Goal: Task Accomplishment & Management: Manage account settings

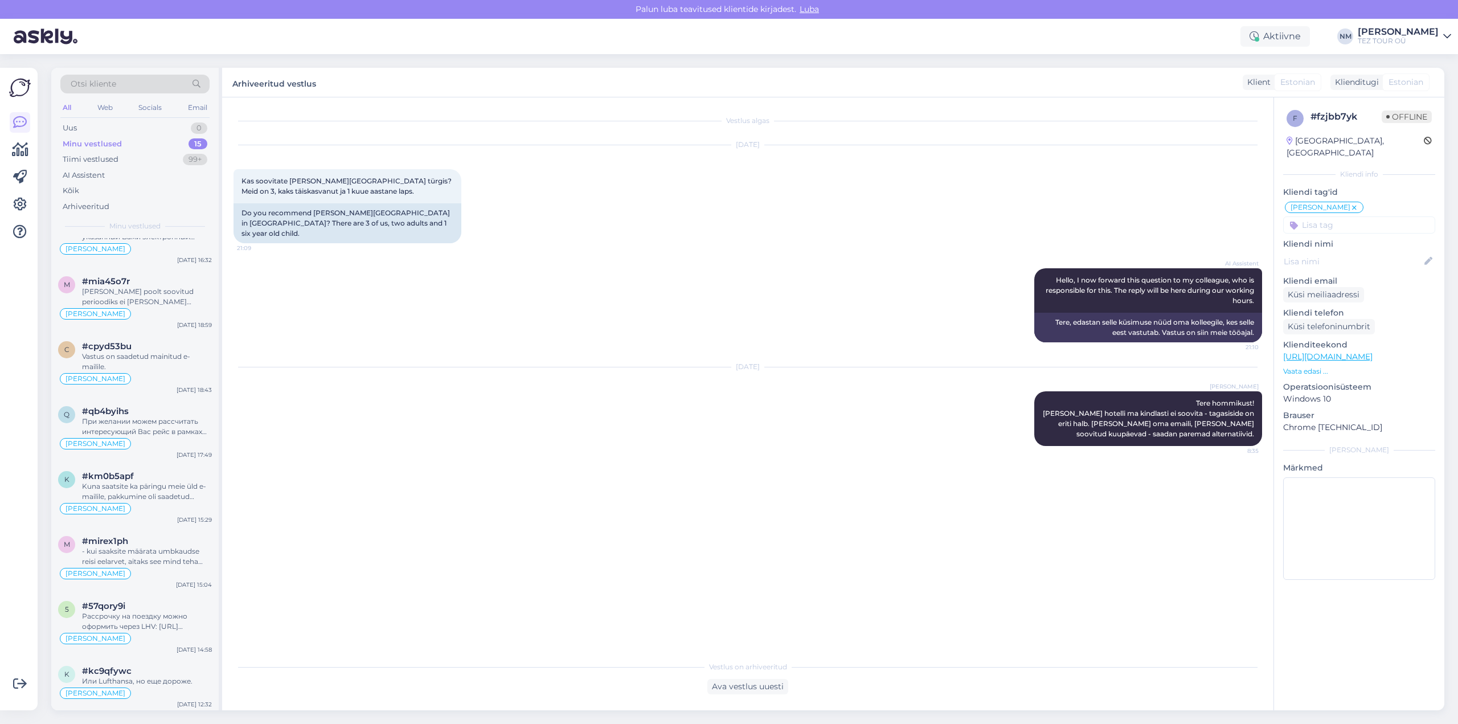
scroll to position [171, 0]
click at [155, 674] on div "Или Lufthansa, но еще дороже." at bounding box center [147, 675] width 130 height 10
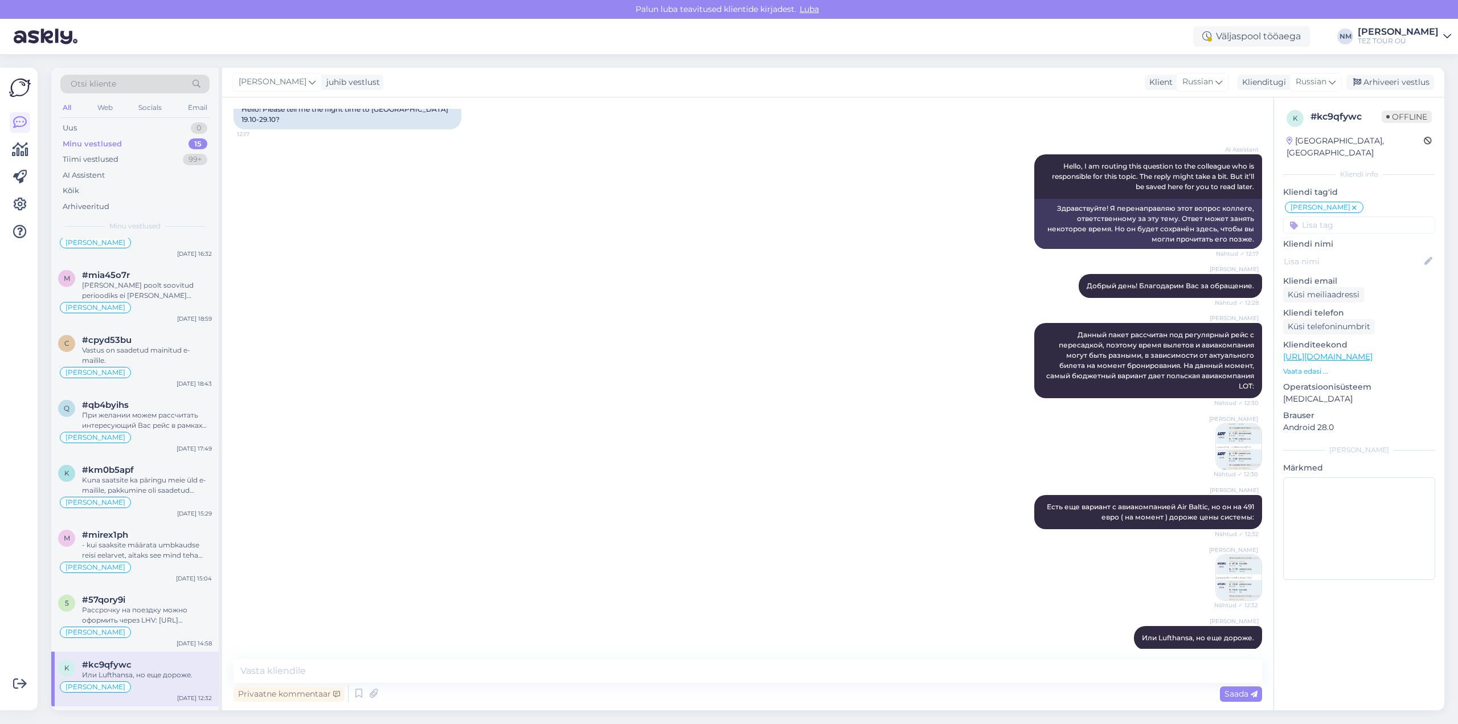
scroll to position [107, 0]
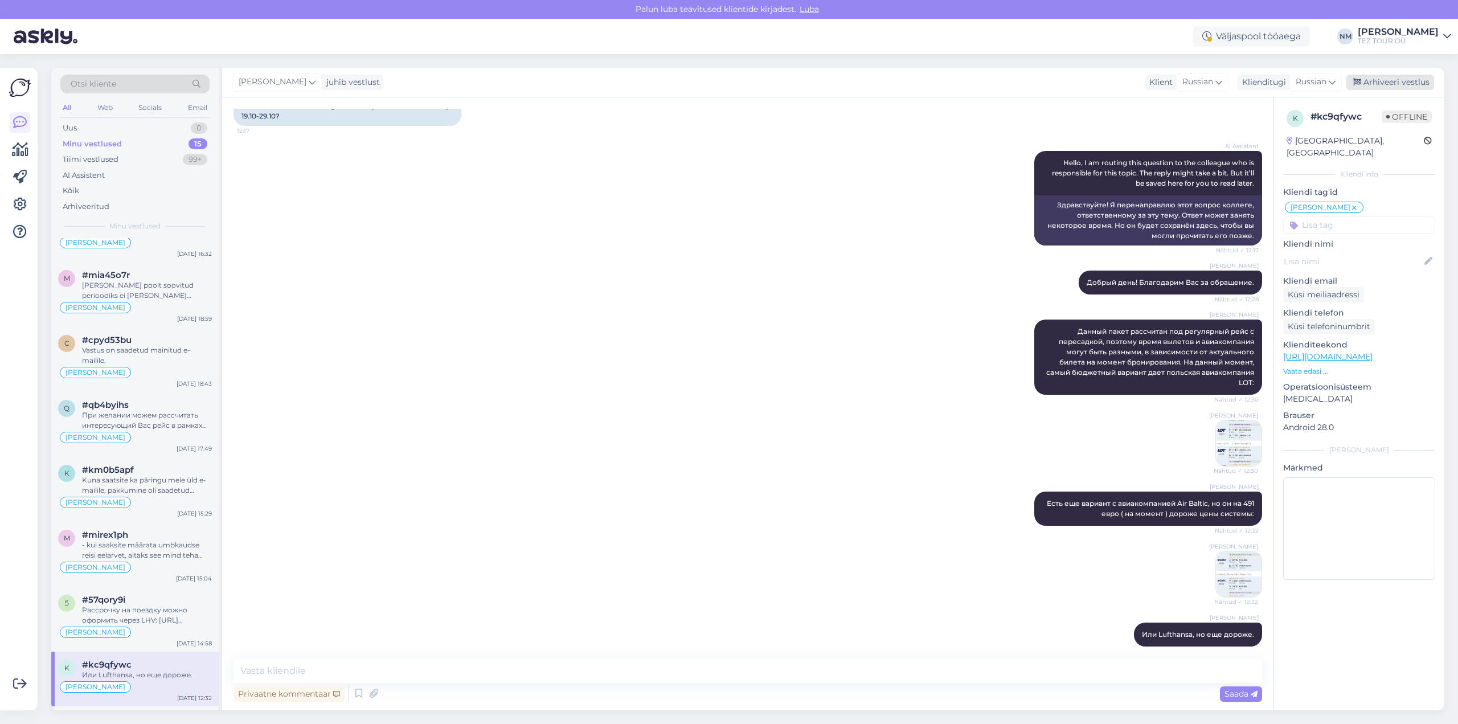
click at [1391, 81] on div "Arhiveeri vestlus" at bounding box center [1390, 82] width 88 height 15
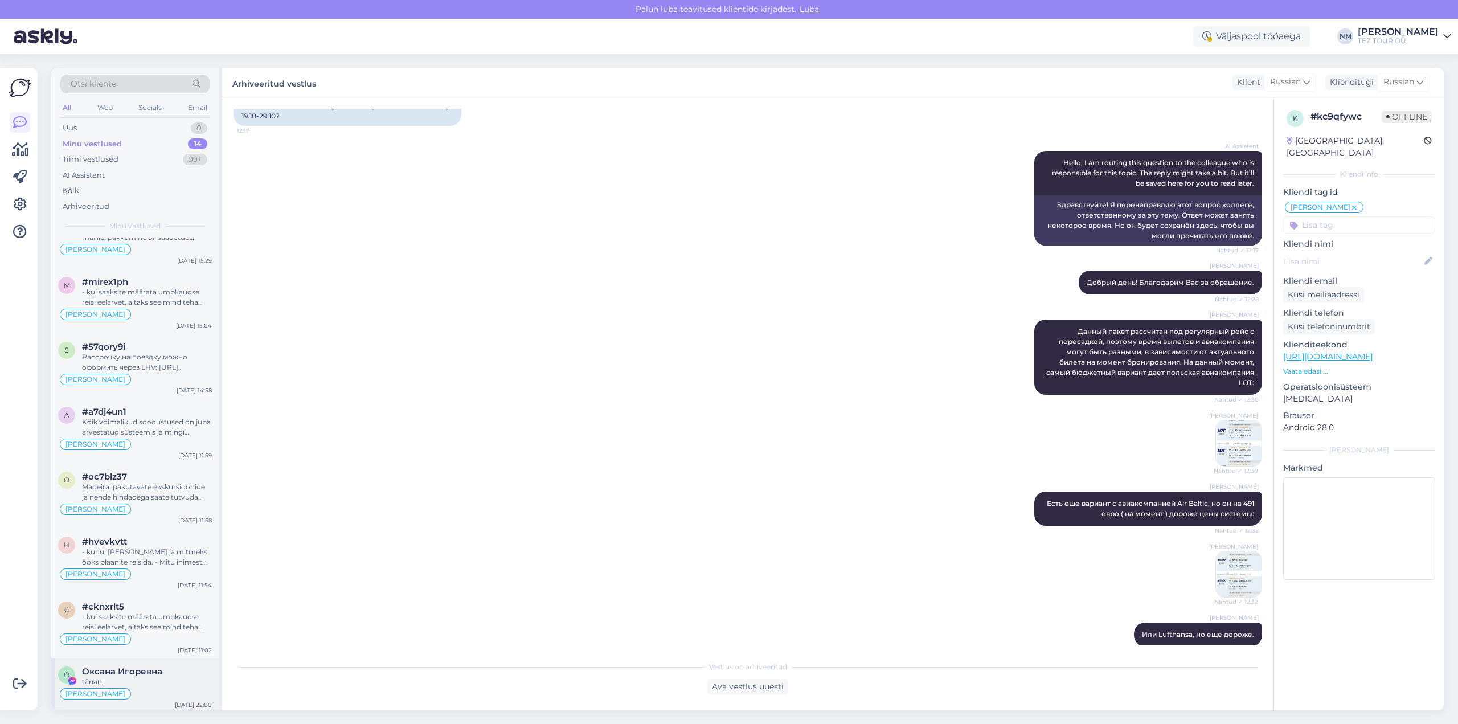
scroll to position [427, 0]
click at [163, 676] on div "tänan!" at bounding box center [147, 679] width 130 height 10
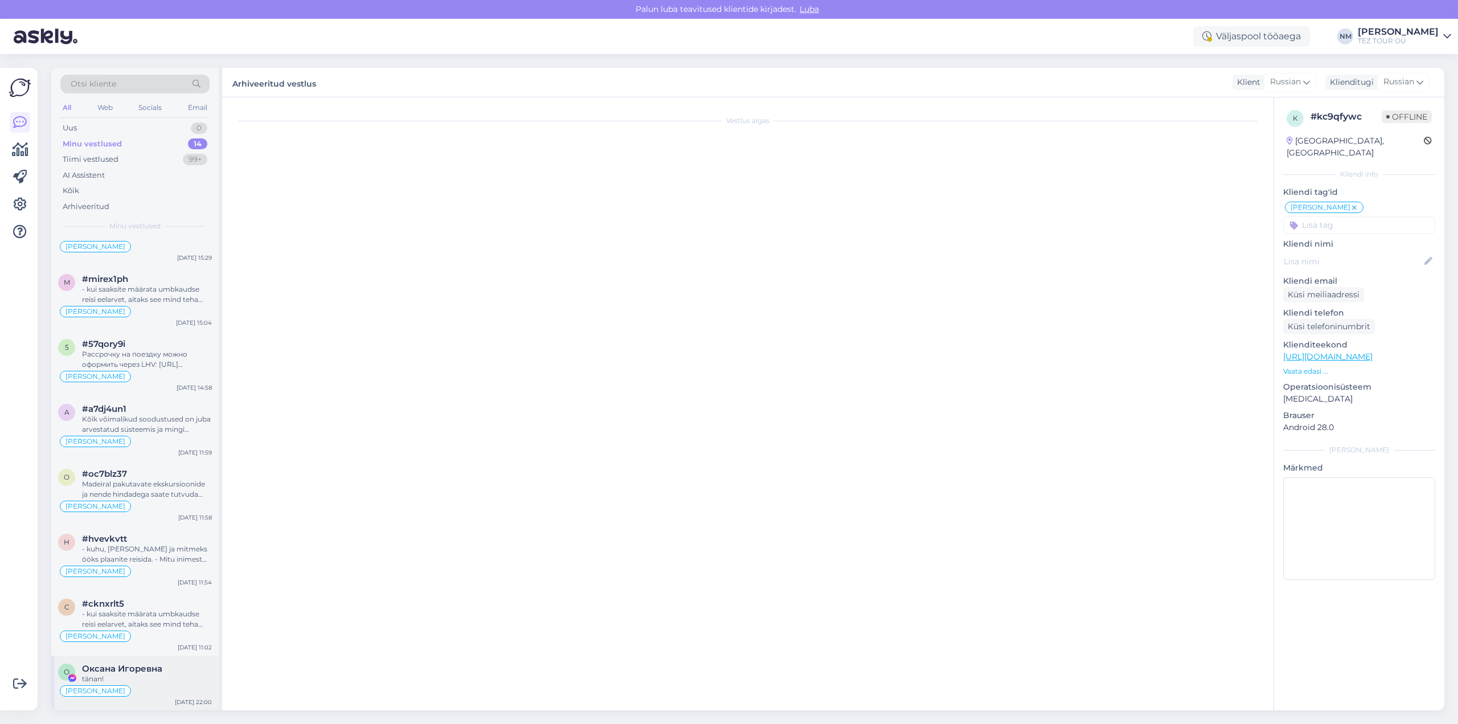
scroll to position [32, 0]
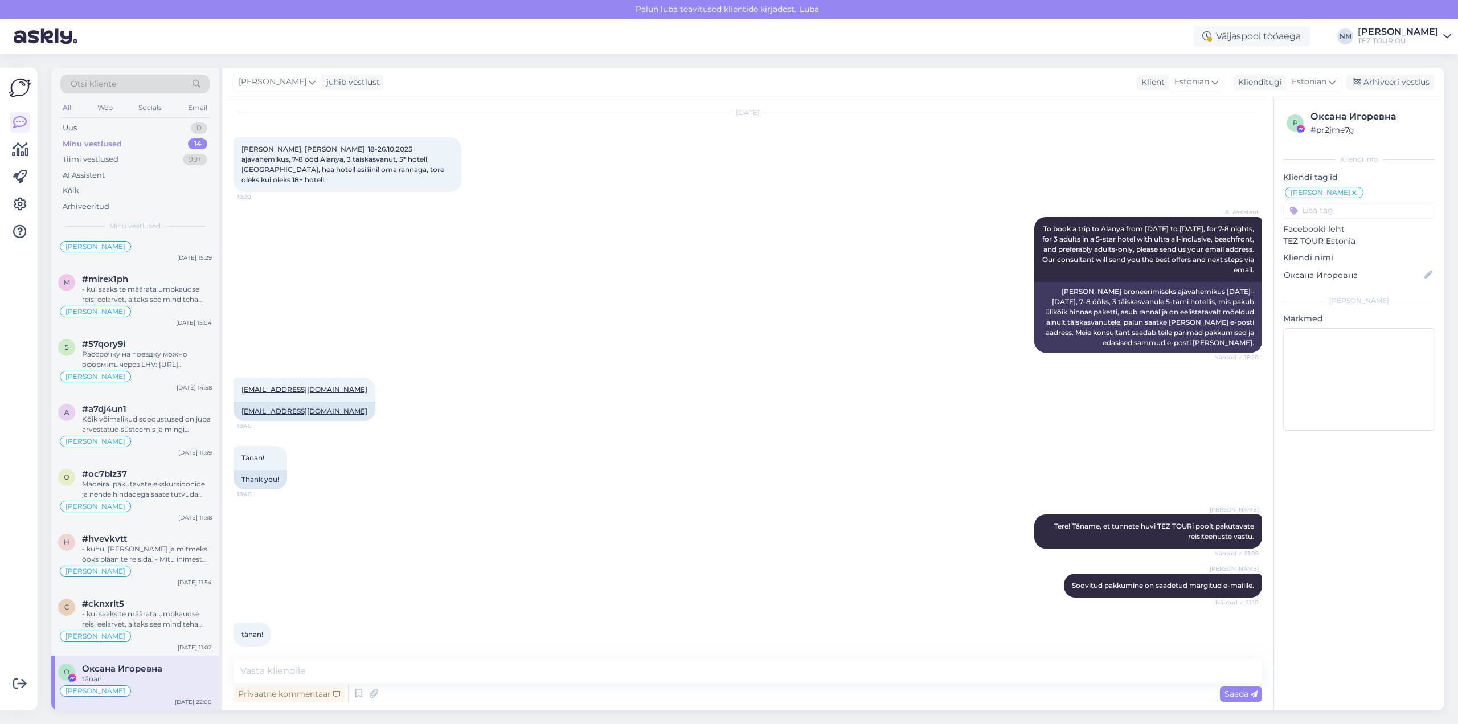
drag, startPoint x: 1385, startPoint y: 83, endPoint x: 1372, endPoint y: 101, distance: 22.3
click at [1385, 83] on div "Arhiveeri vestlus" at bounding box center [1390, 82] width 88 height 15
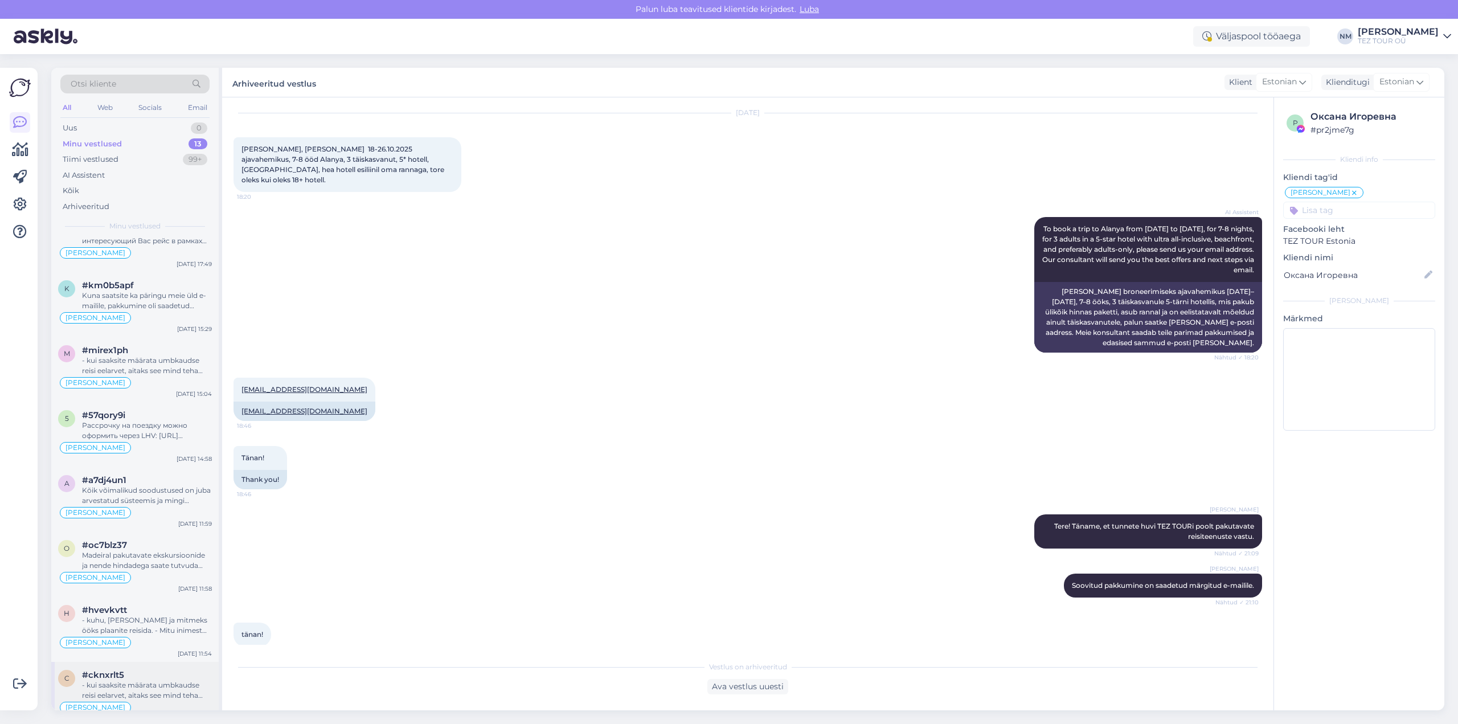
scroll to position [372, 0]
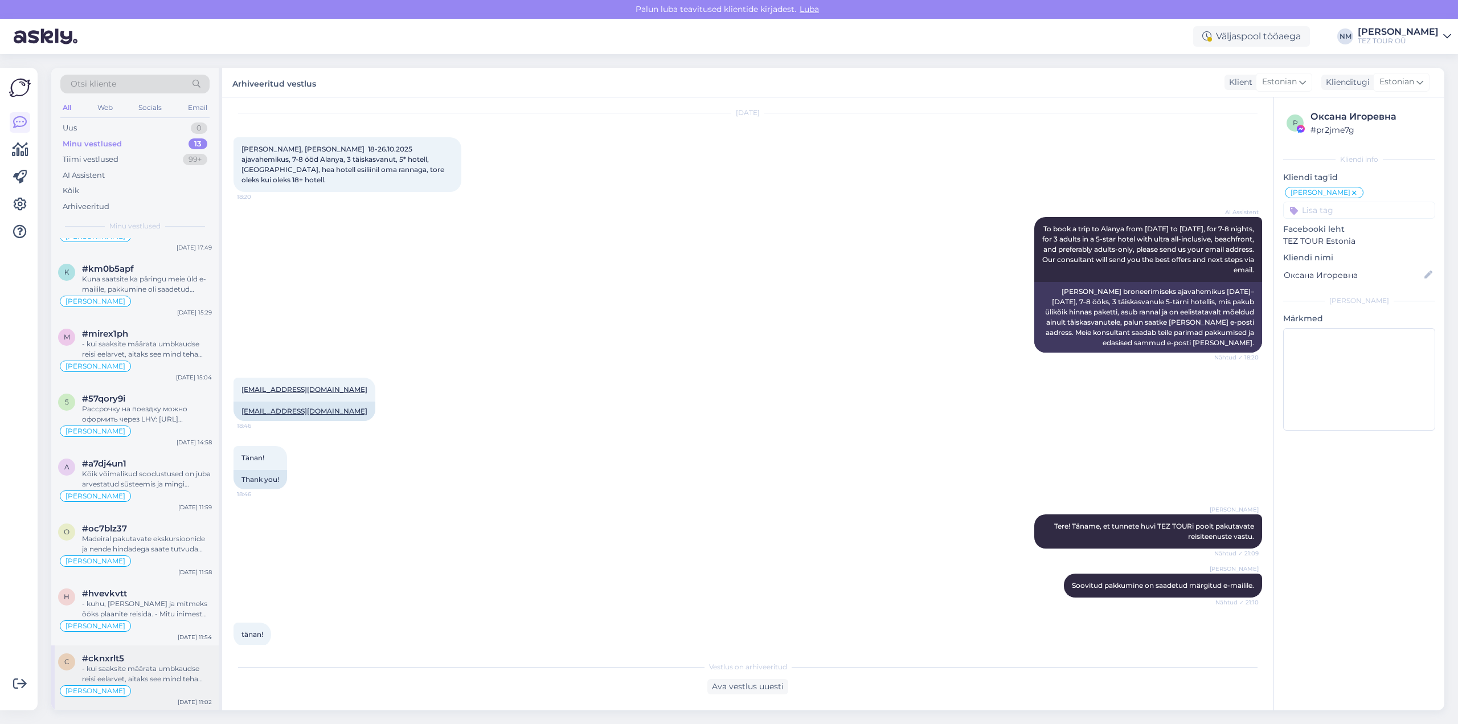
click at [149, 663] on div "#cknxrlt5" at bounding box center [147, 658] width 130 height 10
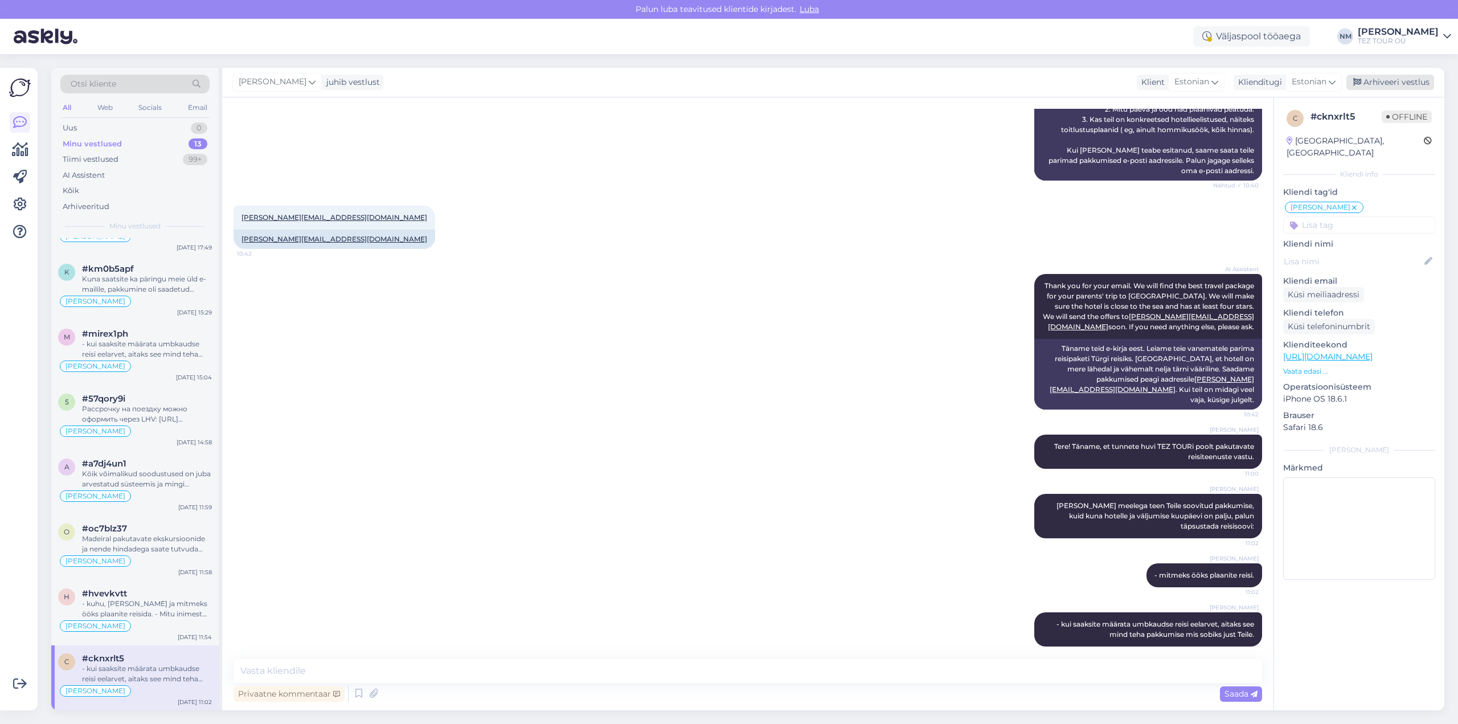
click at [1399, 83] on div "Arhiveeri vestlus" at bounding box center [1390, 82] width 88 height 15
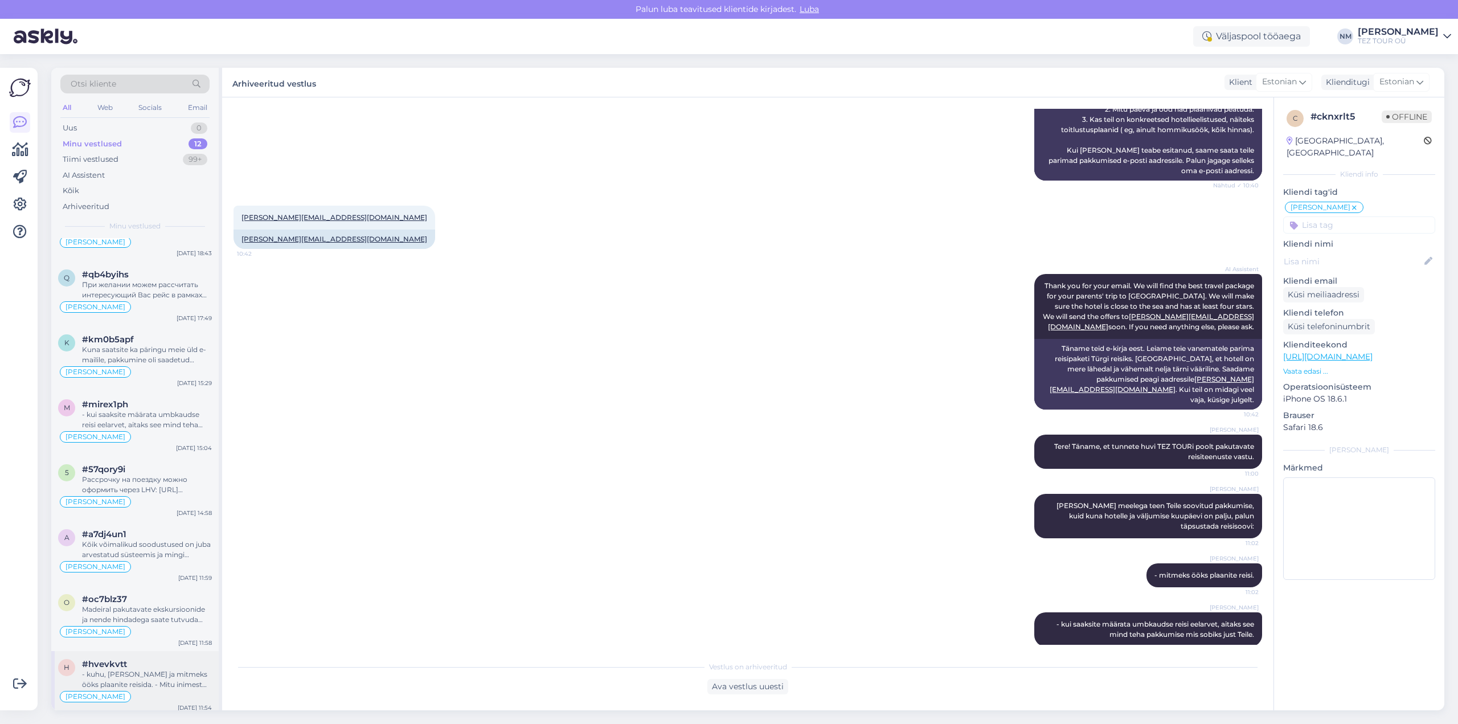
scroll to position [307, 0]
click at [169, 663] on div "#hvevkvtt" at bounding box center [147, 658] width 130 height 10
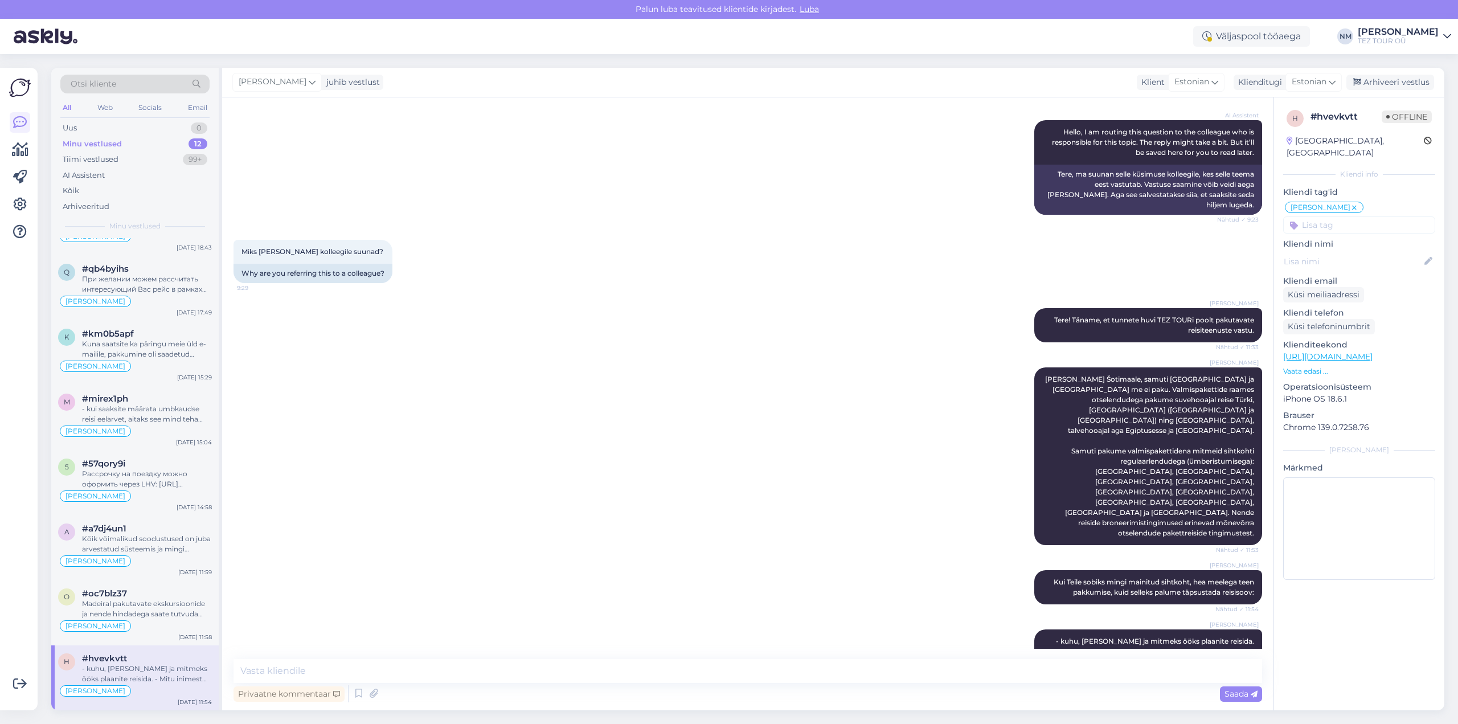
scroll to position [124, 0]
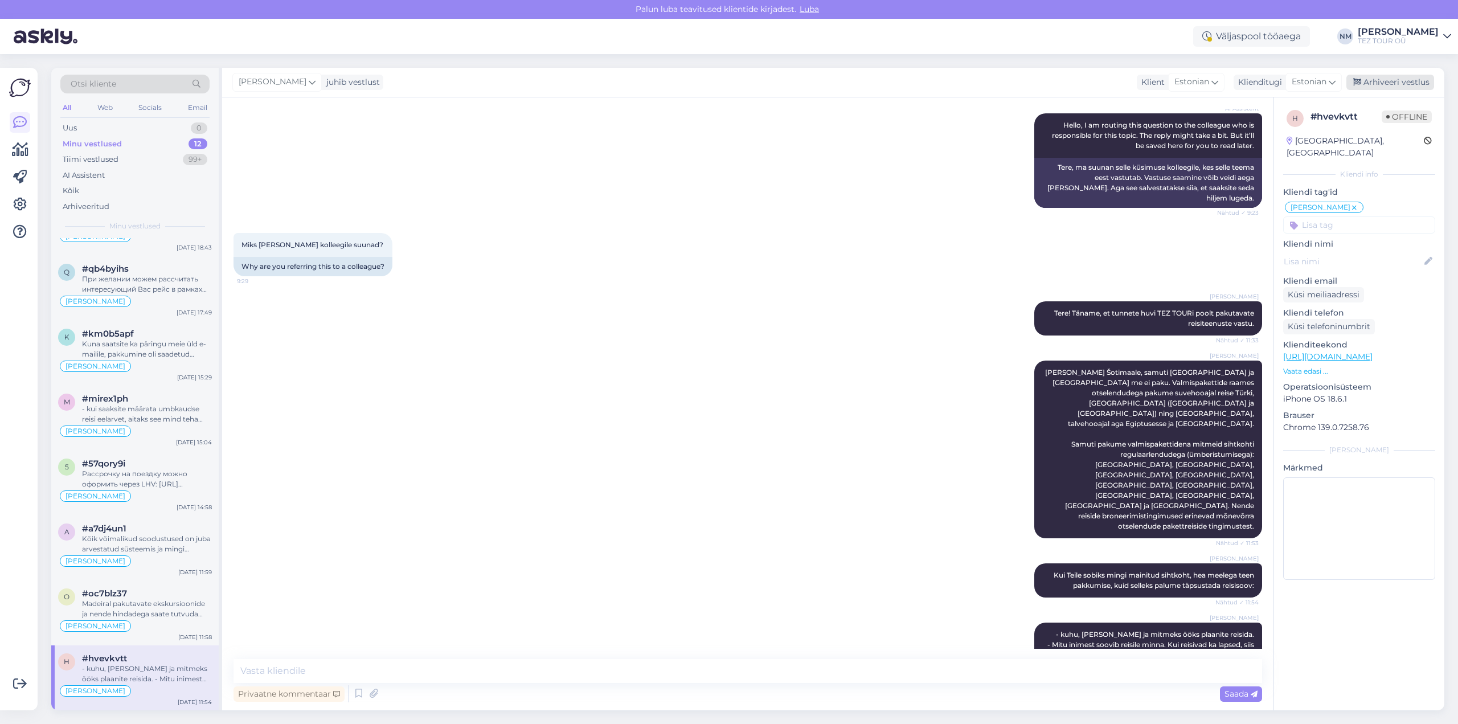
click at [1391, 81] on div "Arhiveeri vestlus" at bounding box center [1390, 82] width 88 height 15
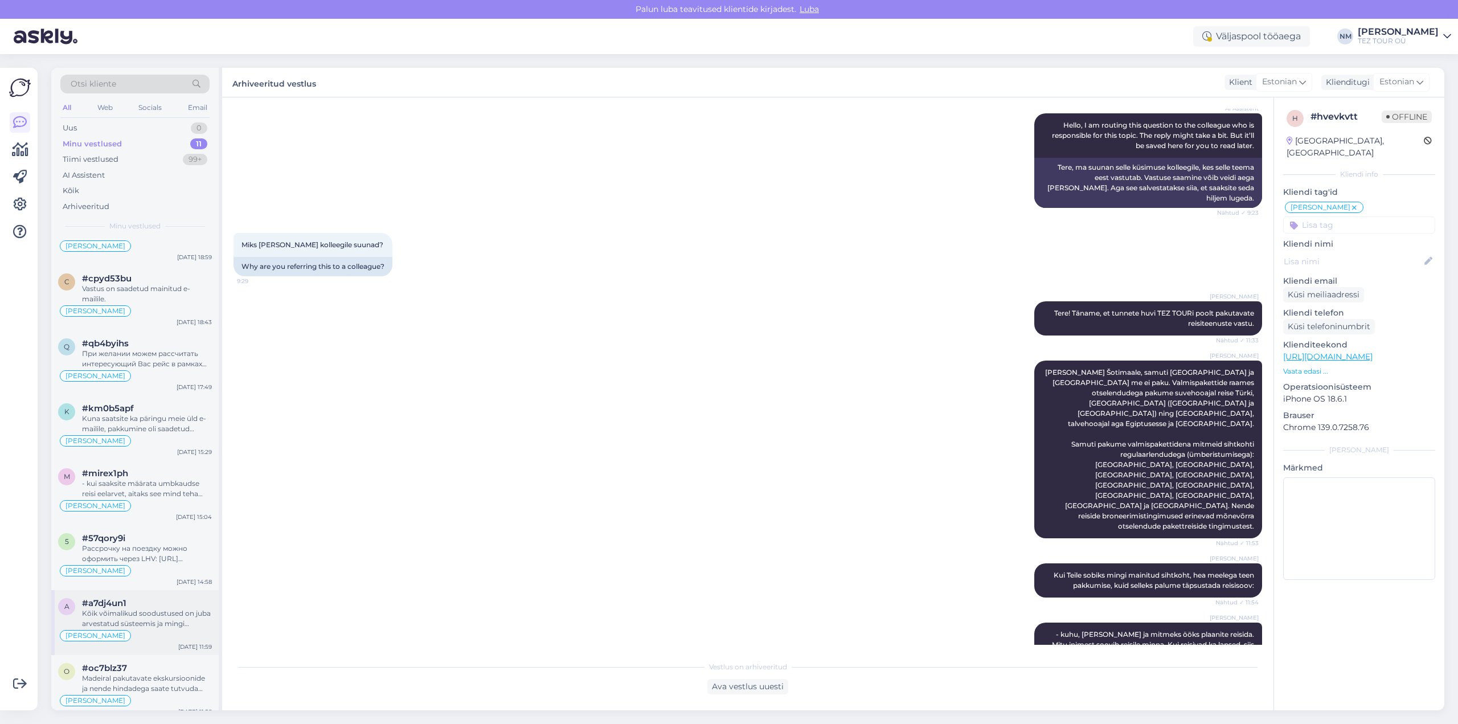
scroll to position [242, 0]
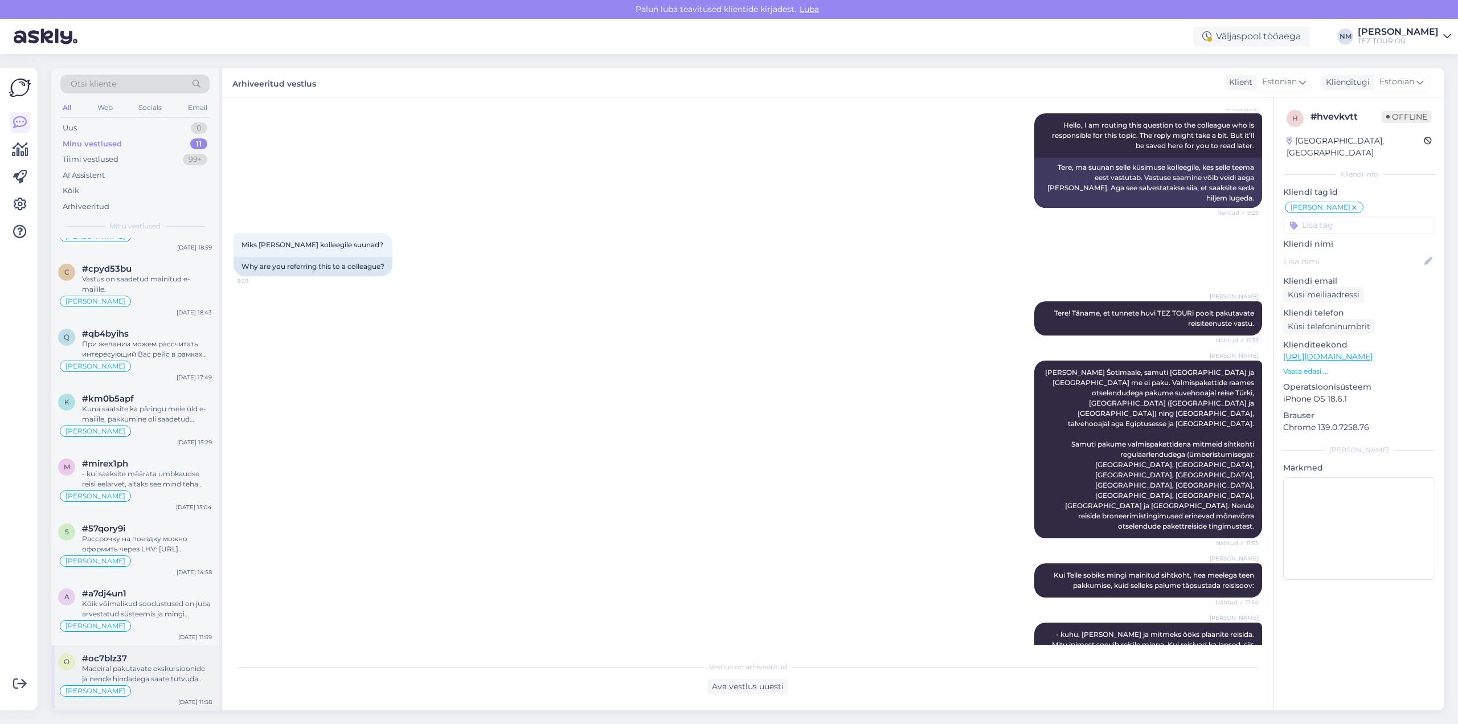
click at [153, 679] on div "Madeiral pakutavate ekskursioonide ja nende hindadega saate tutvuda siin: [URL]…" at bounding box center [147, 673] width 130 height 21
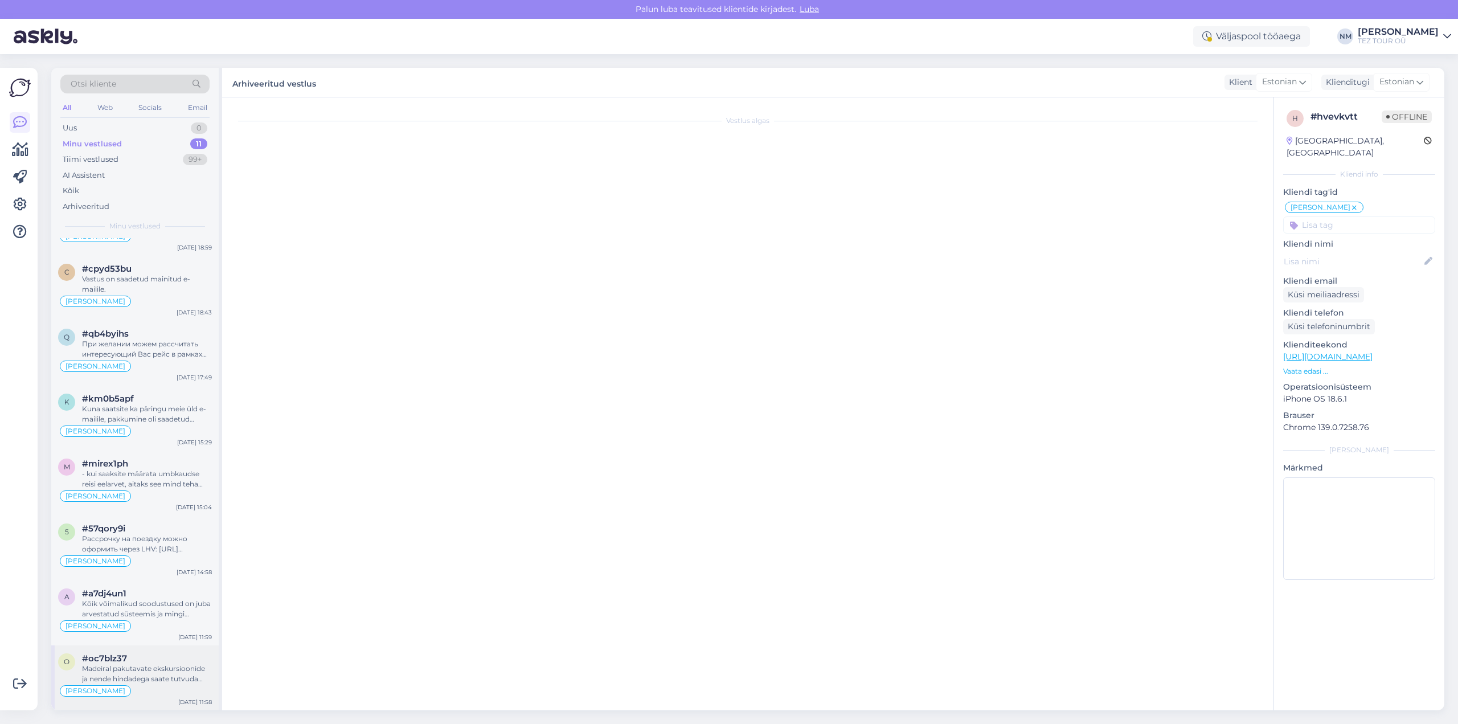
scroll to position [0, 0]
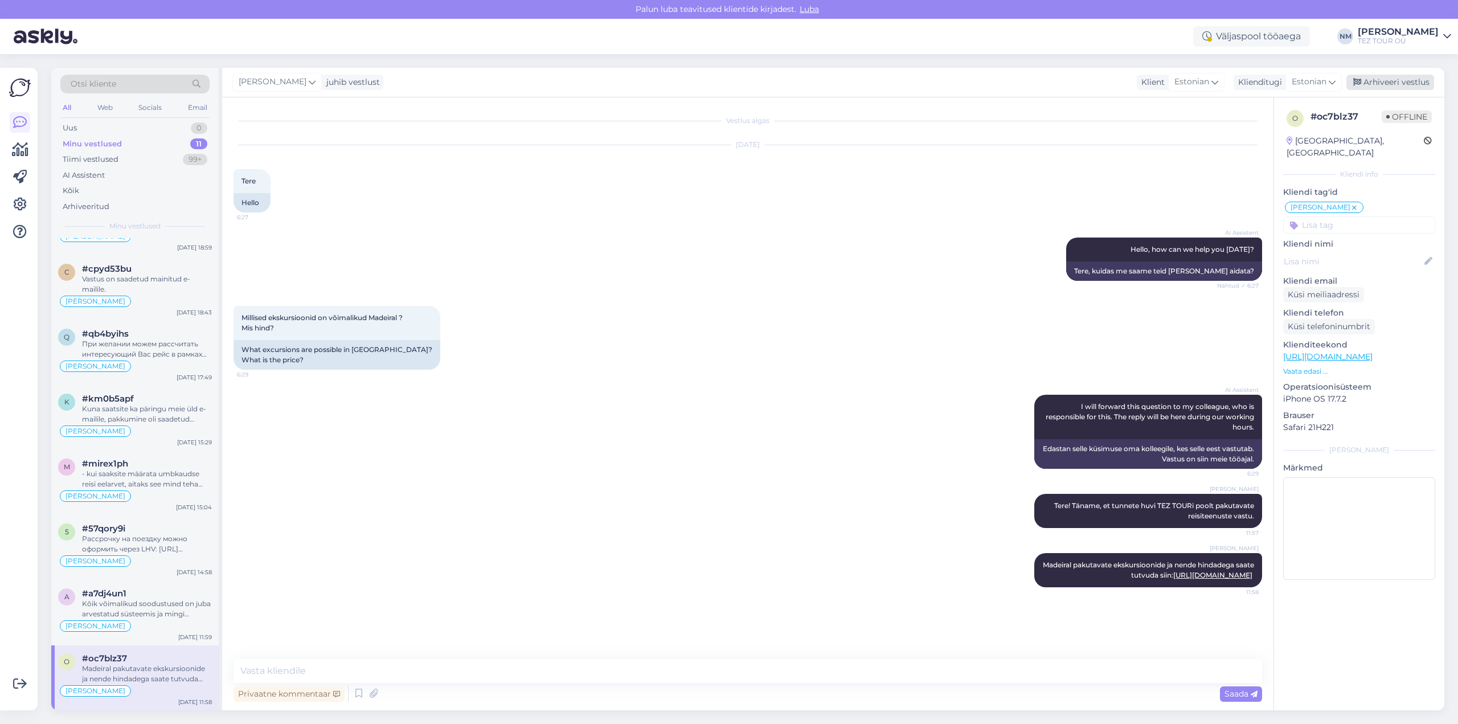
click at [1397, 81] on div "Arhiveeri vestlus" at bounding box center [1390, 82] width 88 height 15
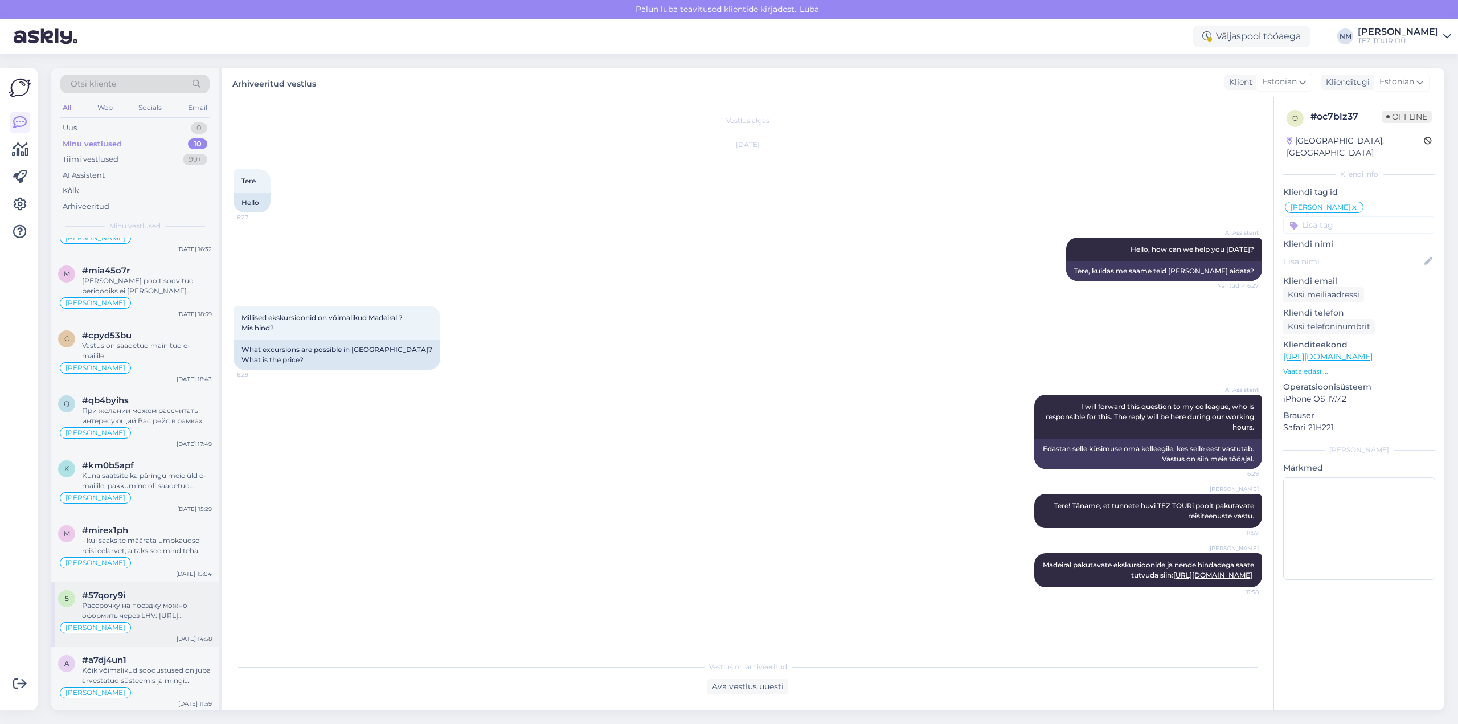
scroll to position [177, 0]
click at [147, 656] on div "#a7dj4un1" at bounding box center [147, 658] width 130 height 10
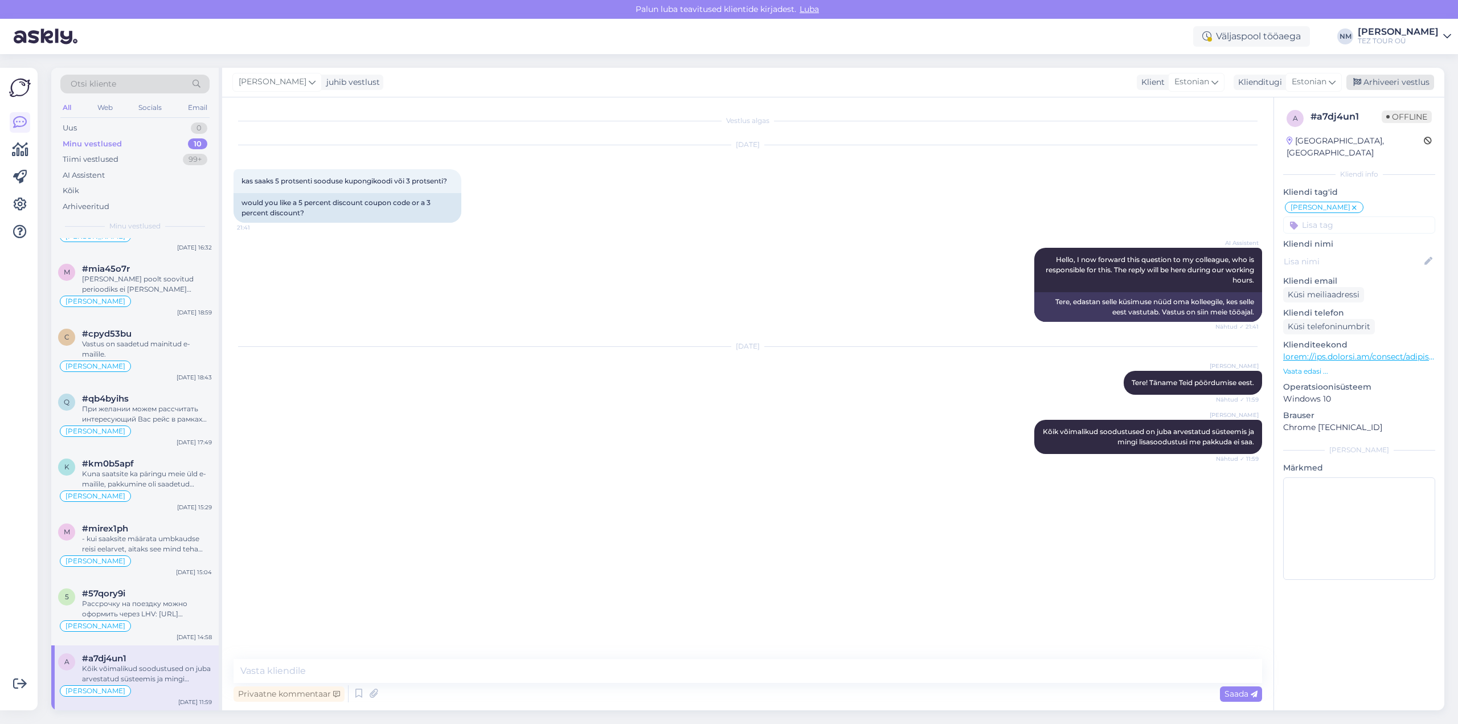
click at [1389, 81] on div "Arhiveeri vestlus" at bounding box center [1390, 82] width 88 height 15
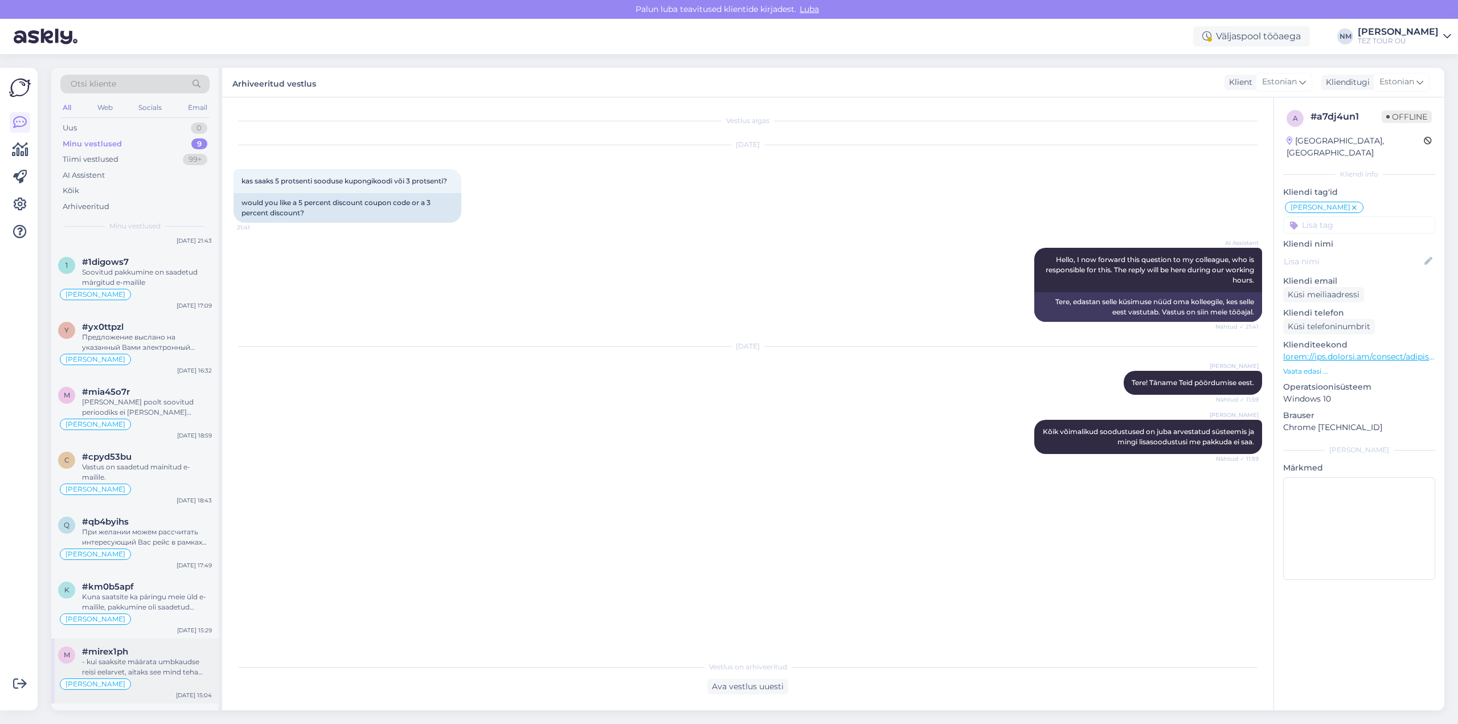
scroll to position [112, 0]
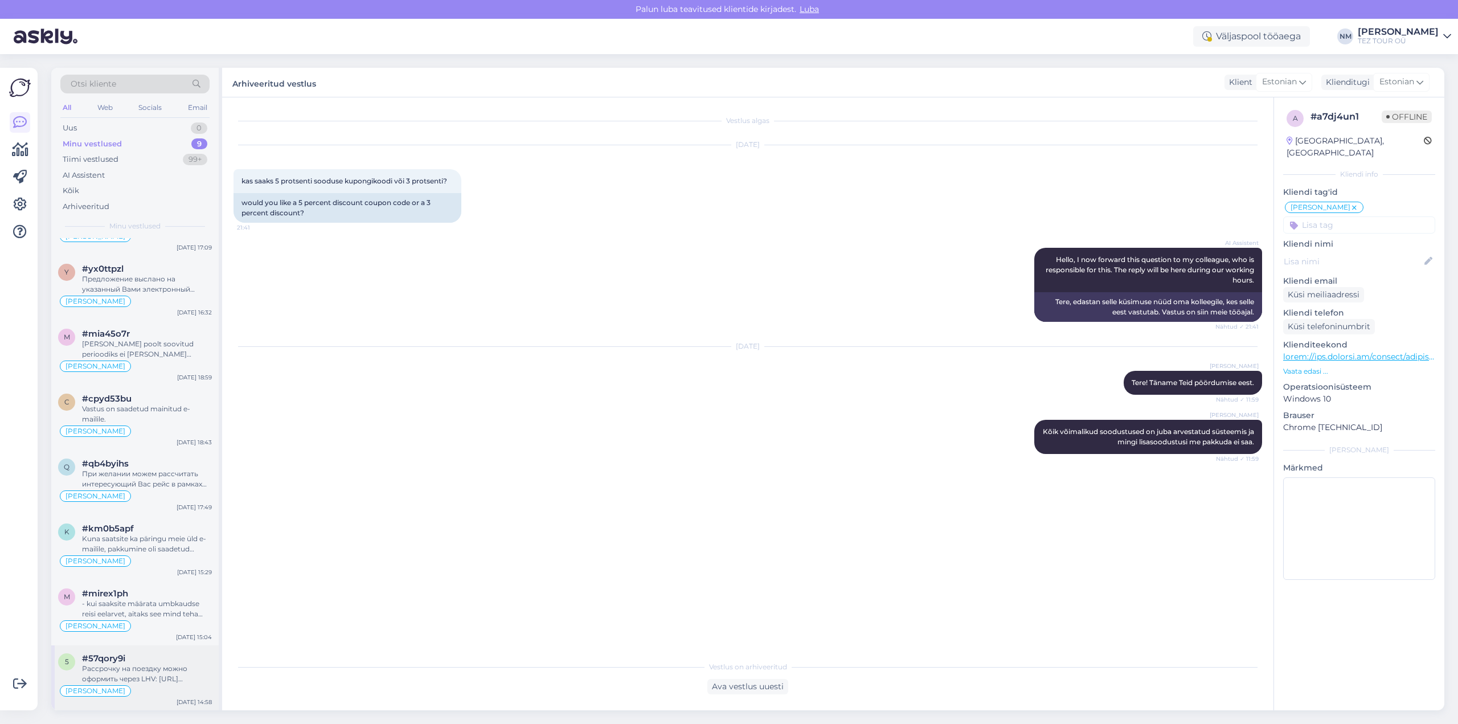
click at [161, 669] on div "Рассрочку на поездку можно оформить через LHV: [URL][DOMAIN_NAME] или через EST…" at bounding box center [147, 673] width 130 height 21
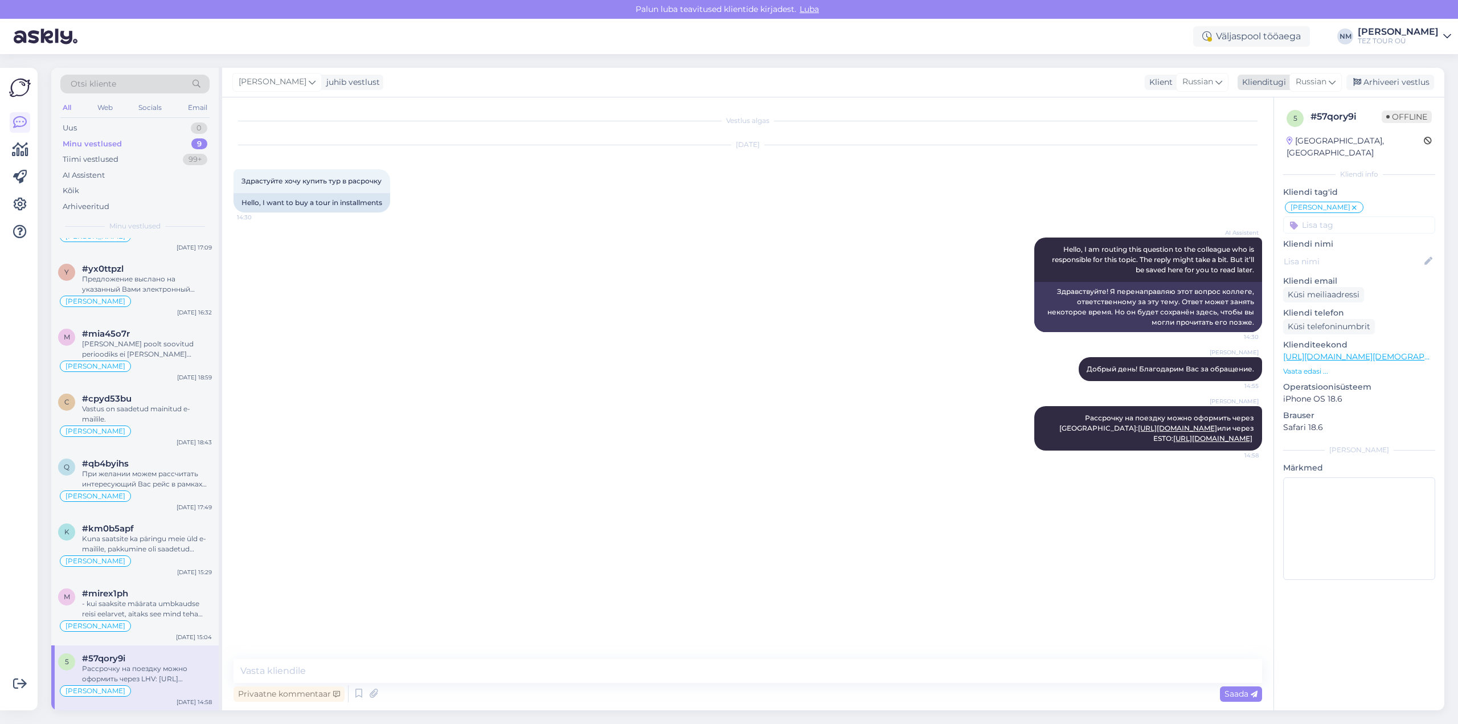
click at [1401, 83] on div "Arhiveeri vestlus" at bounding box center [1390, 82] width 88 height 15
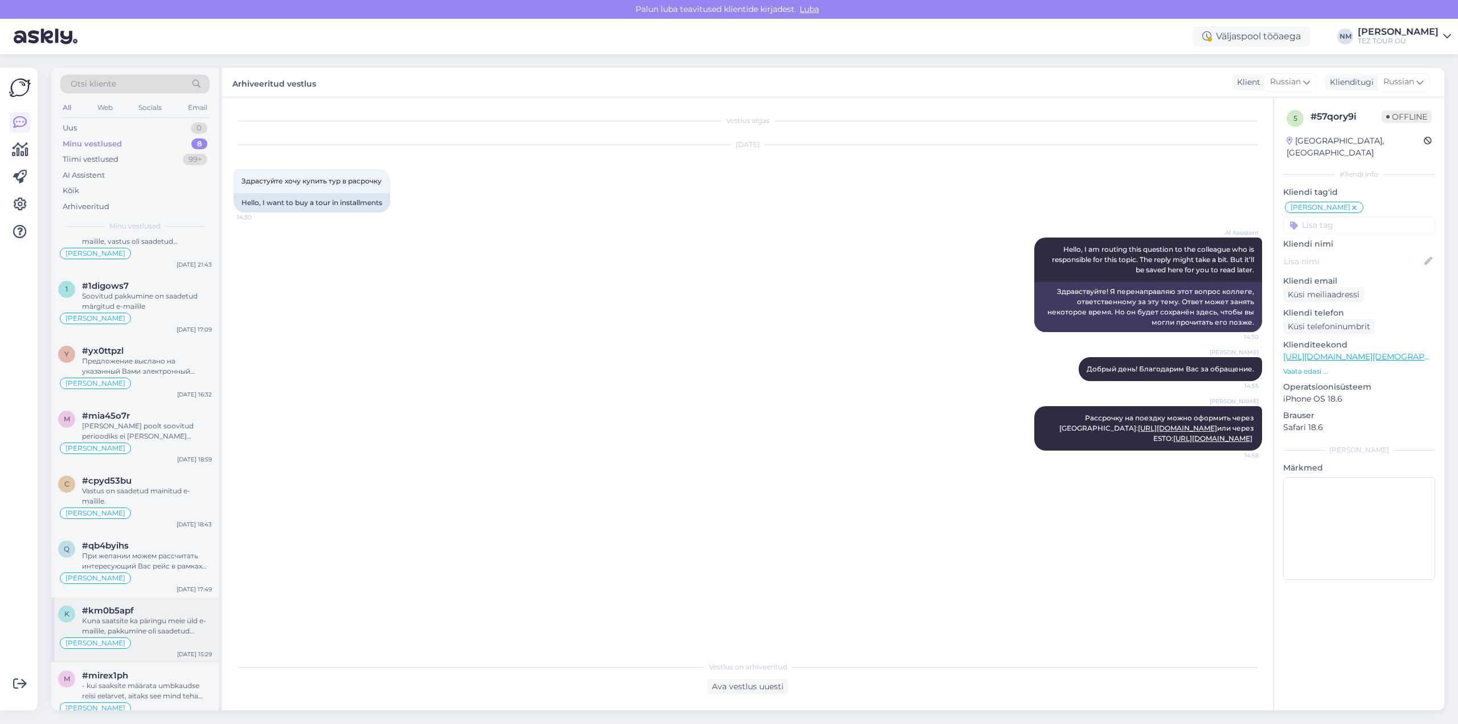
scroll to position [47, 0]
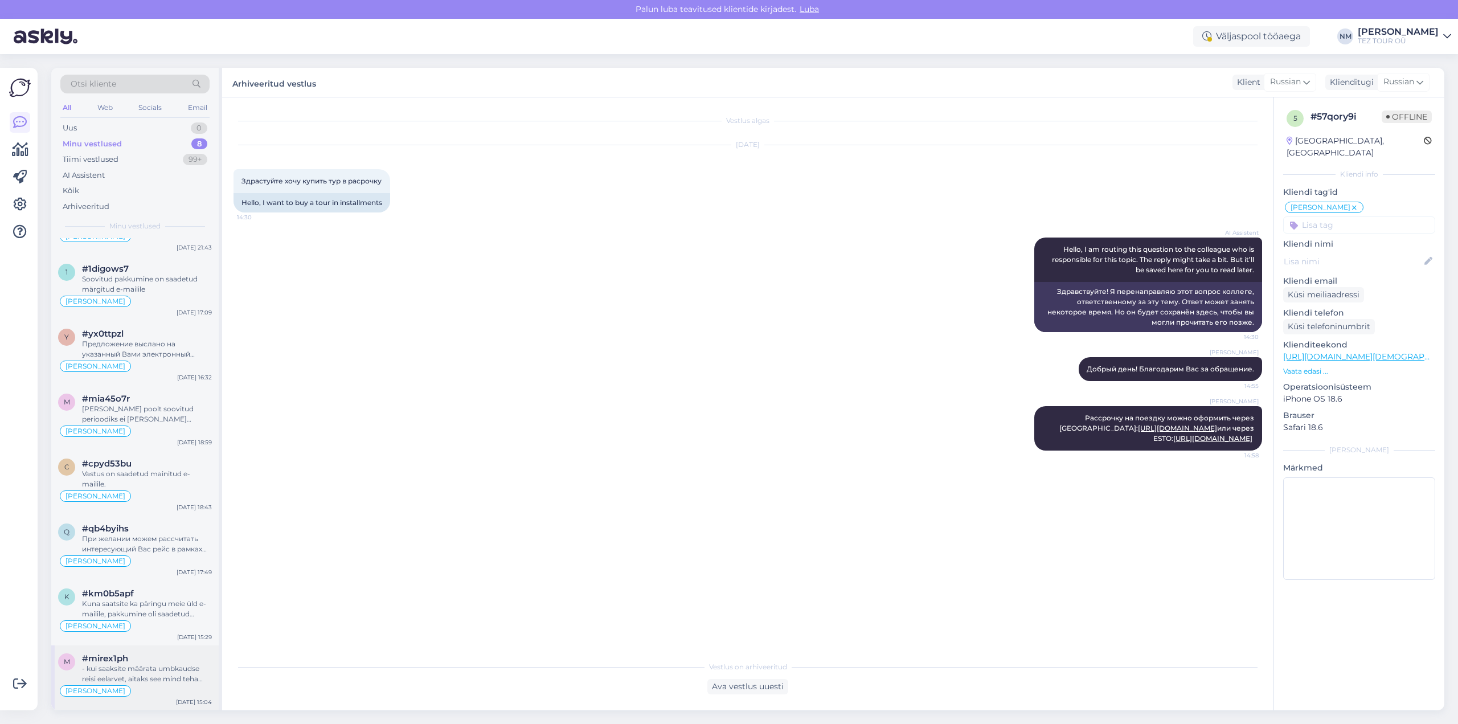
click at [169, 657] on div "#mirex1ph" at bounding box center [147, 658] width 130 height 10
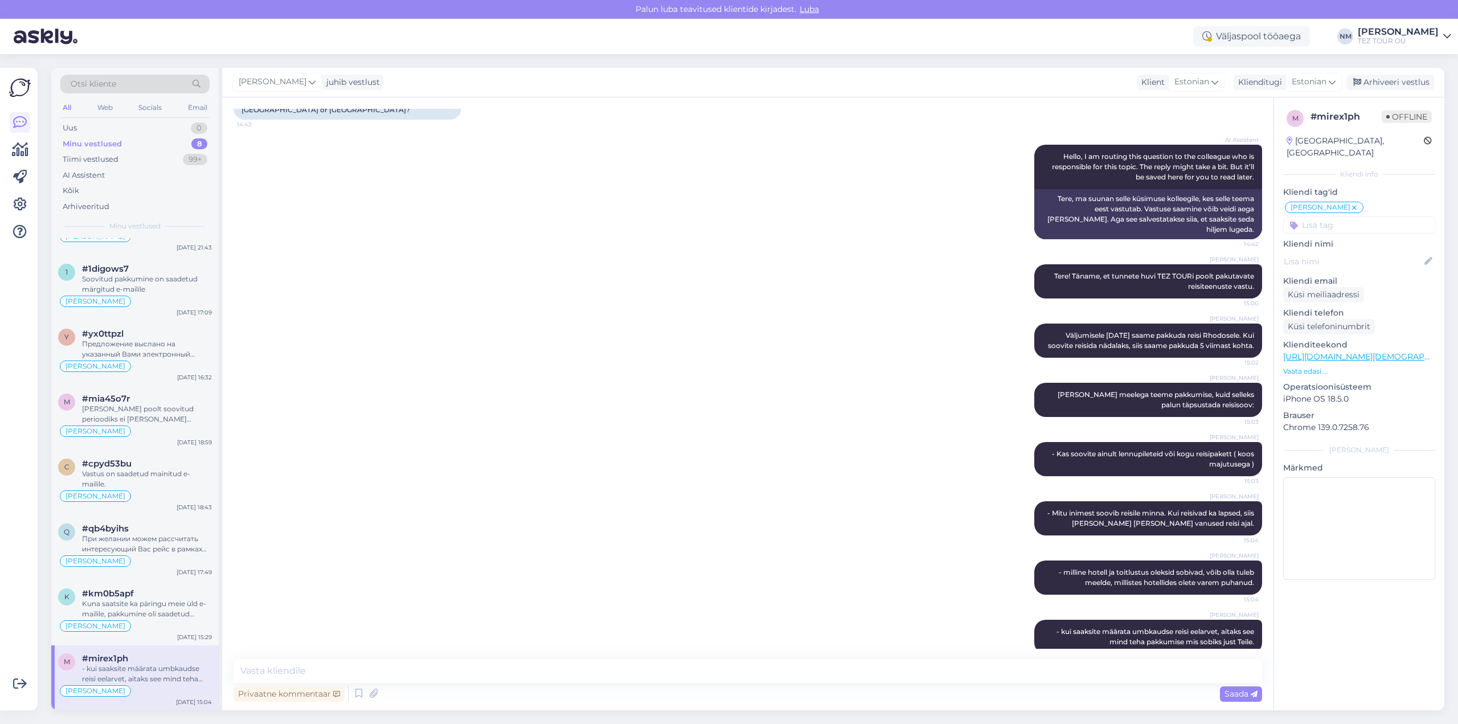
scroll to position [121, 0]
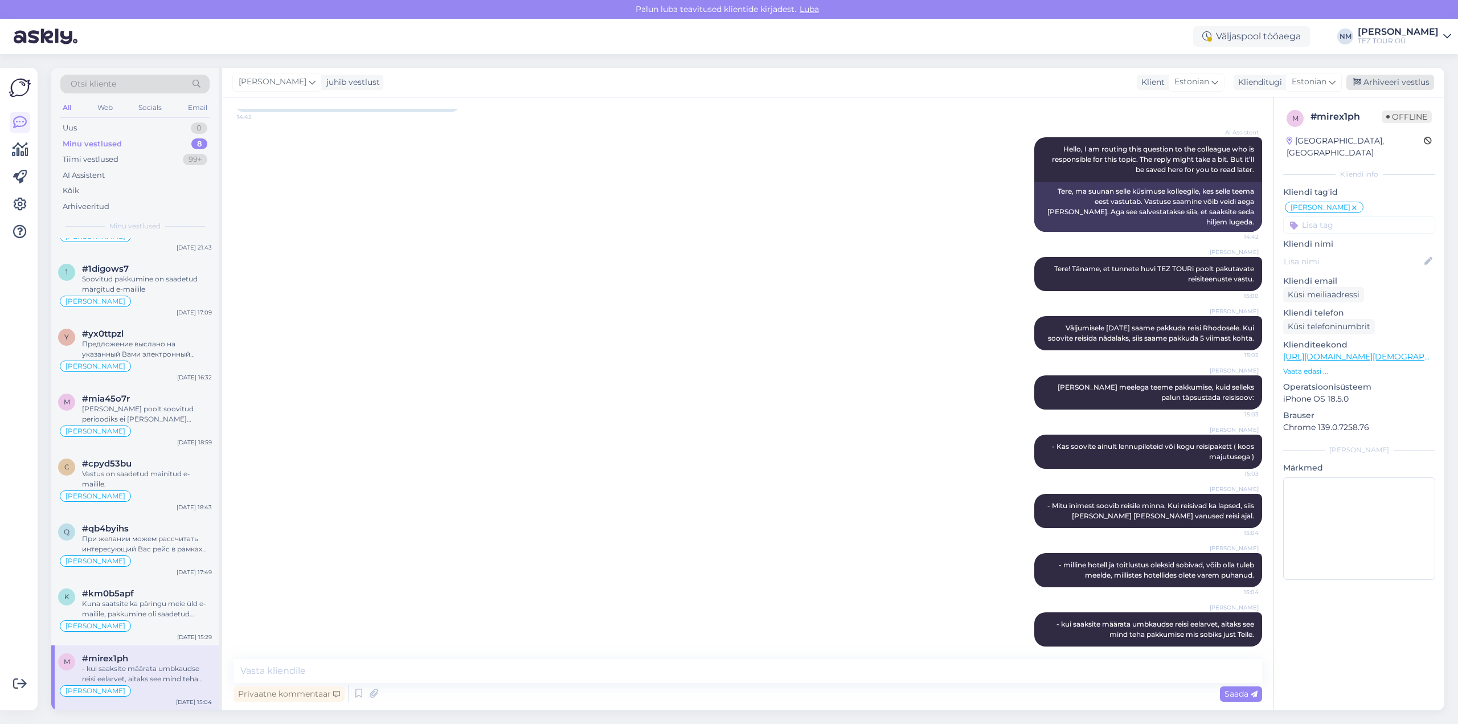
click at [1393, 82] on div "Arhiveeri vestlus" at bounding box center [1390, 82] width 88 height 15
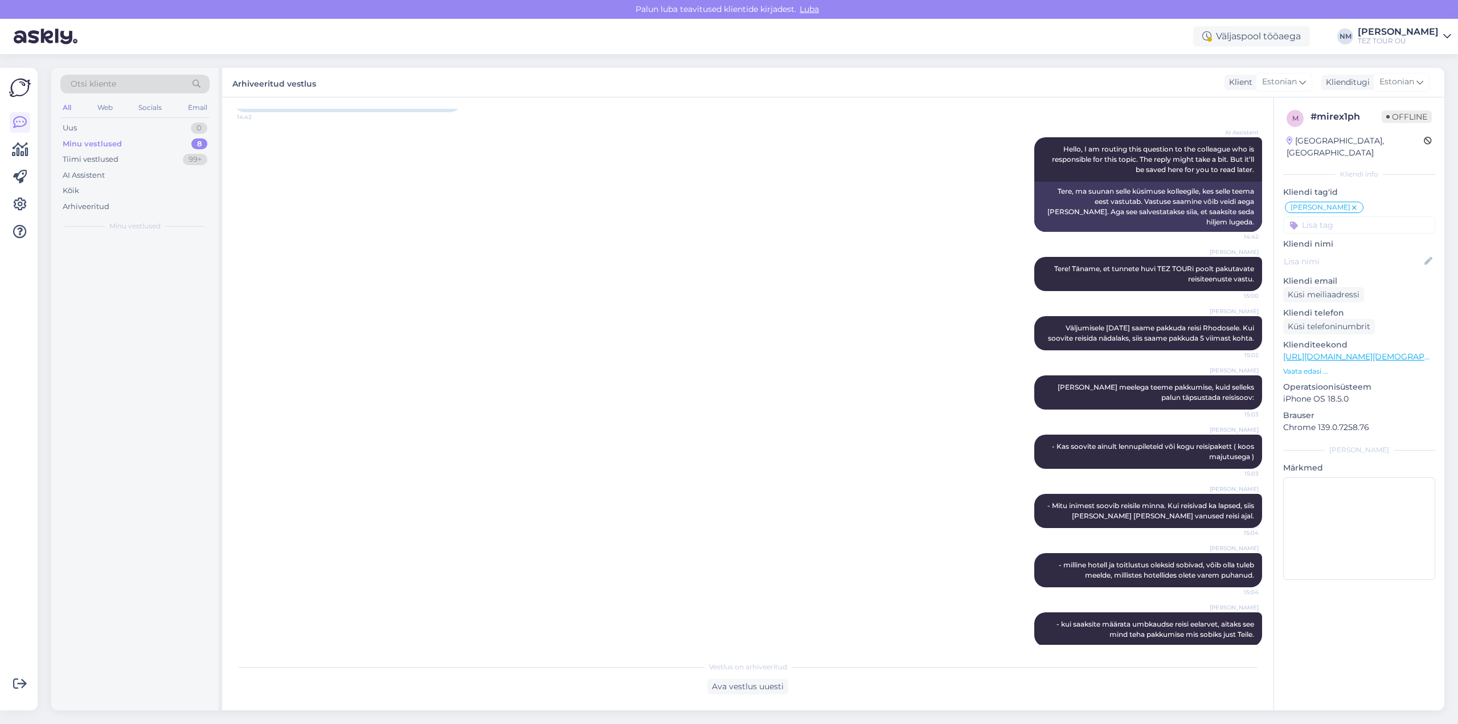
scroll to position [0, 0]
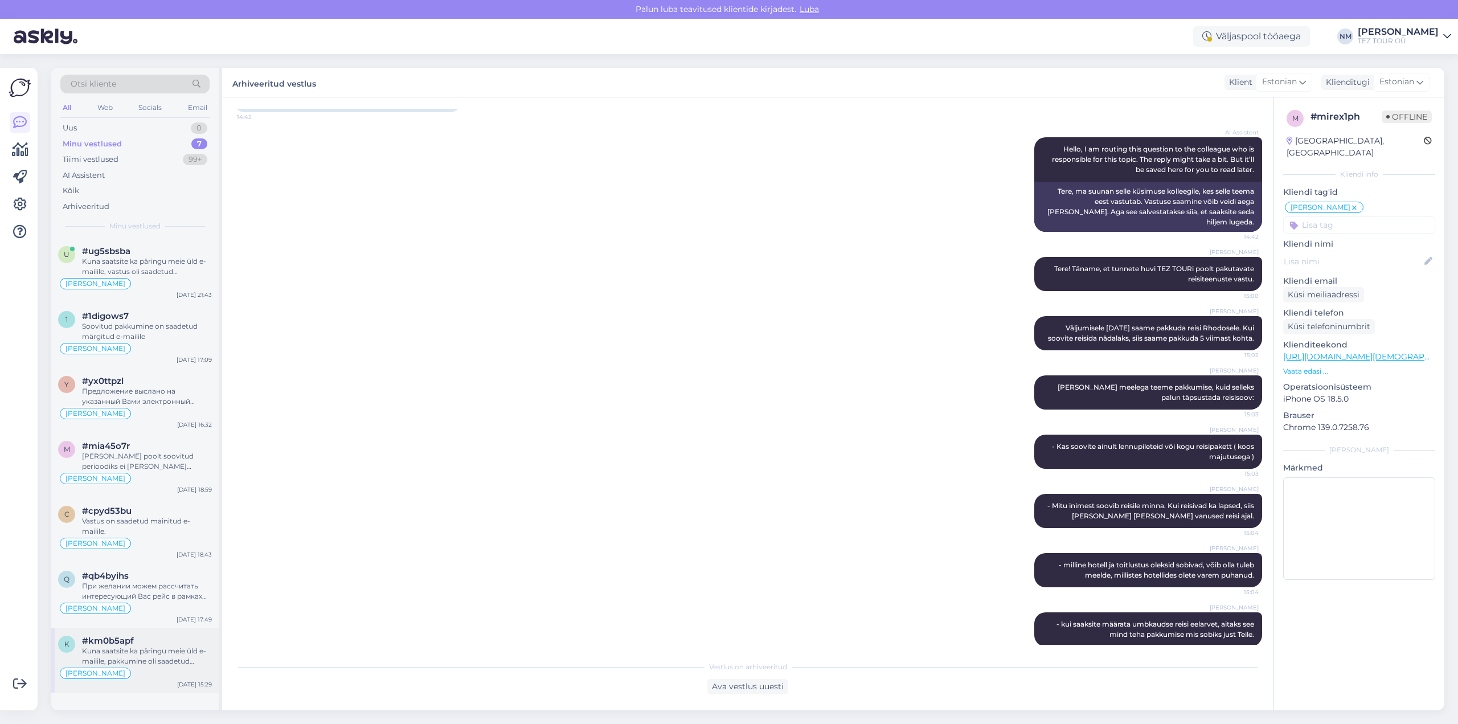
click at [171, 654] on div "Kuna saatsite ka päringu meie üld e-mailile, pakkumine oli saadetud tagasikirja…" at bounding box center [147, 656] width 130 height 21
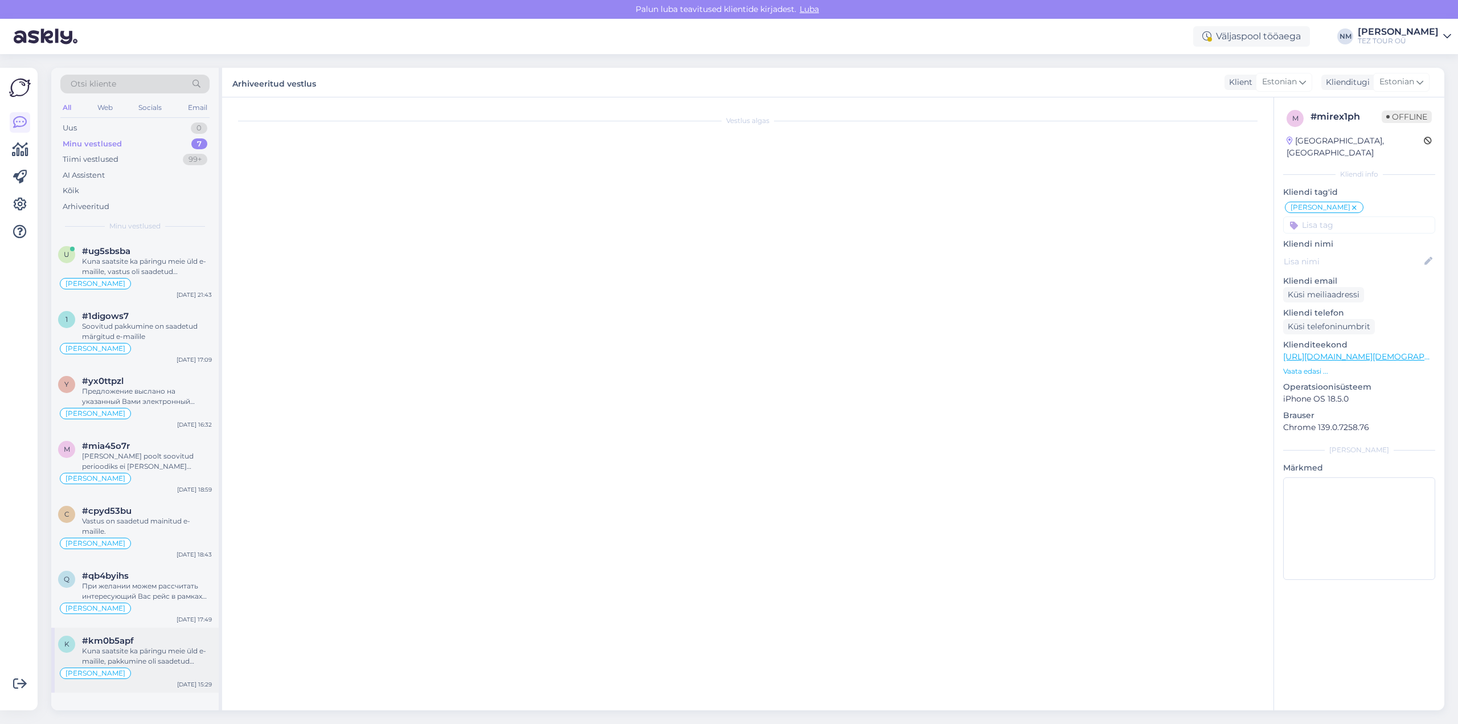
scroll to position [23, 0]
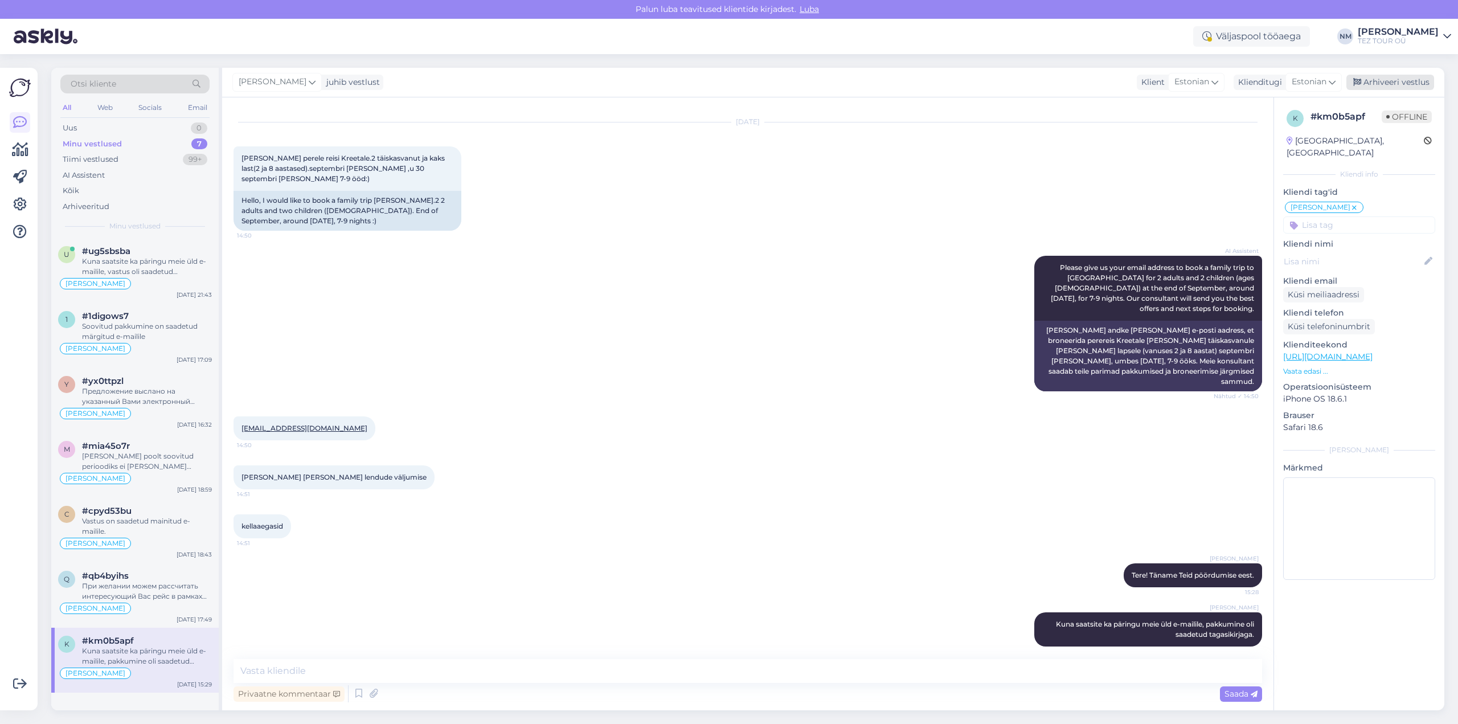
click at [1393, 83] on div "Arhiveeri vestlus" at bounding box center [1390, 82] width 88 height 15
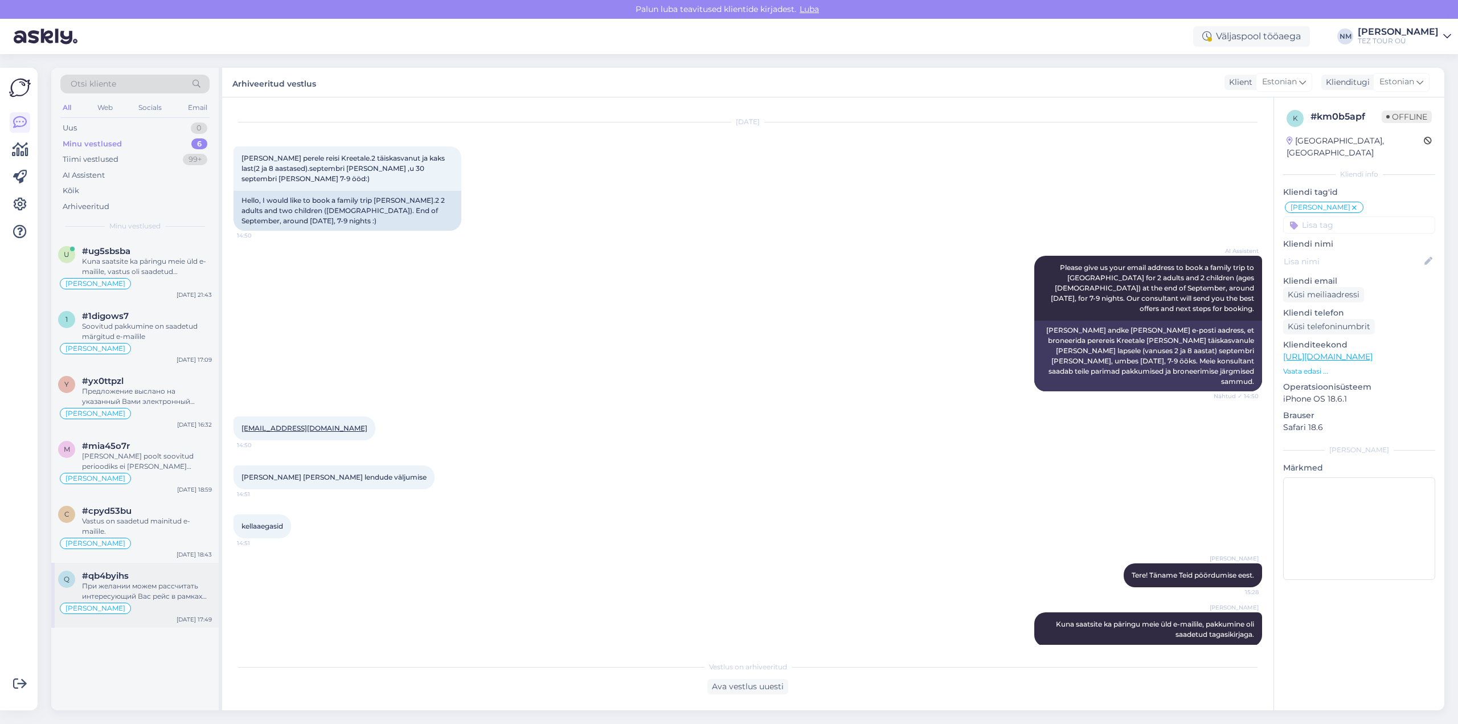
click at [151, 589] on div "При желании можем рассчитать интересующий Вас рейс в рамках индивидуального под…" at bounding box center [147, 591] width 130 height 21
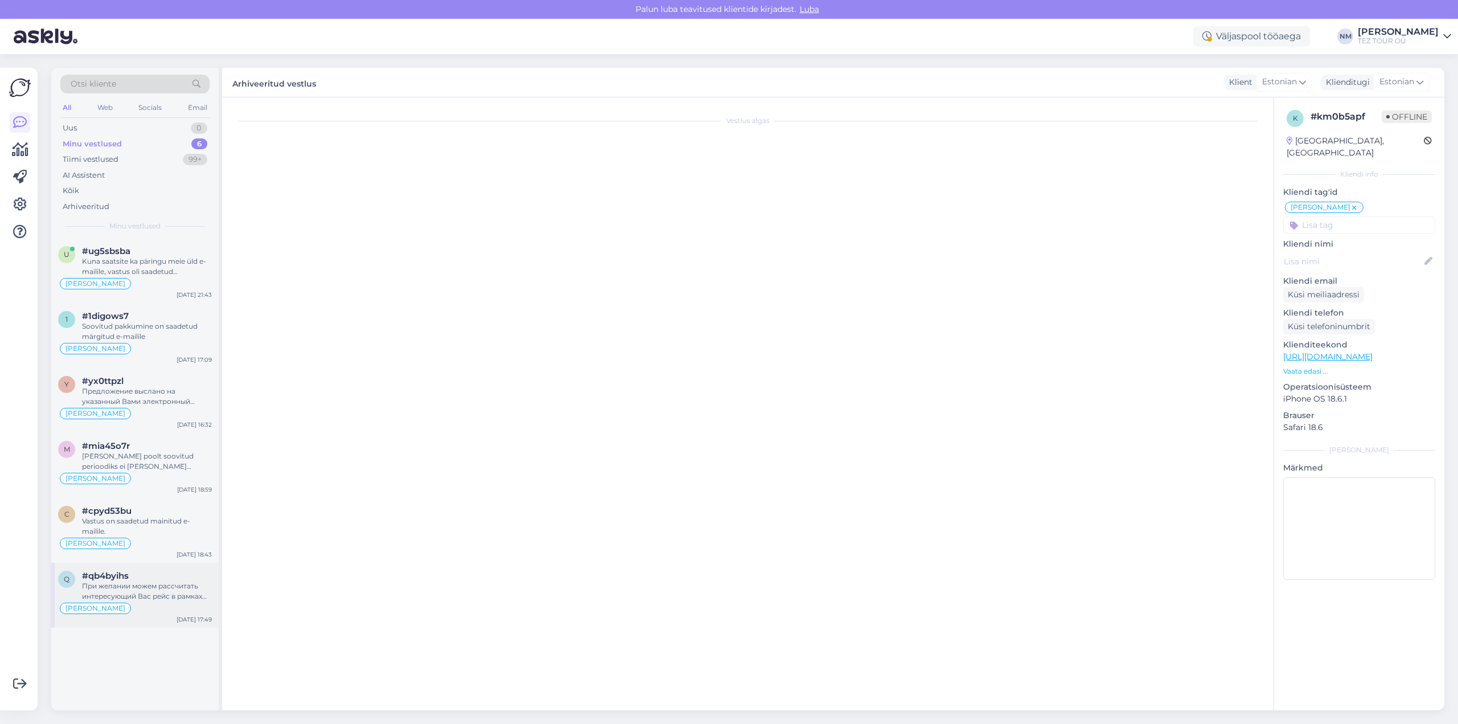
scroll to position [0, 0]
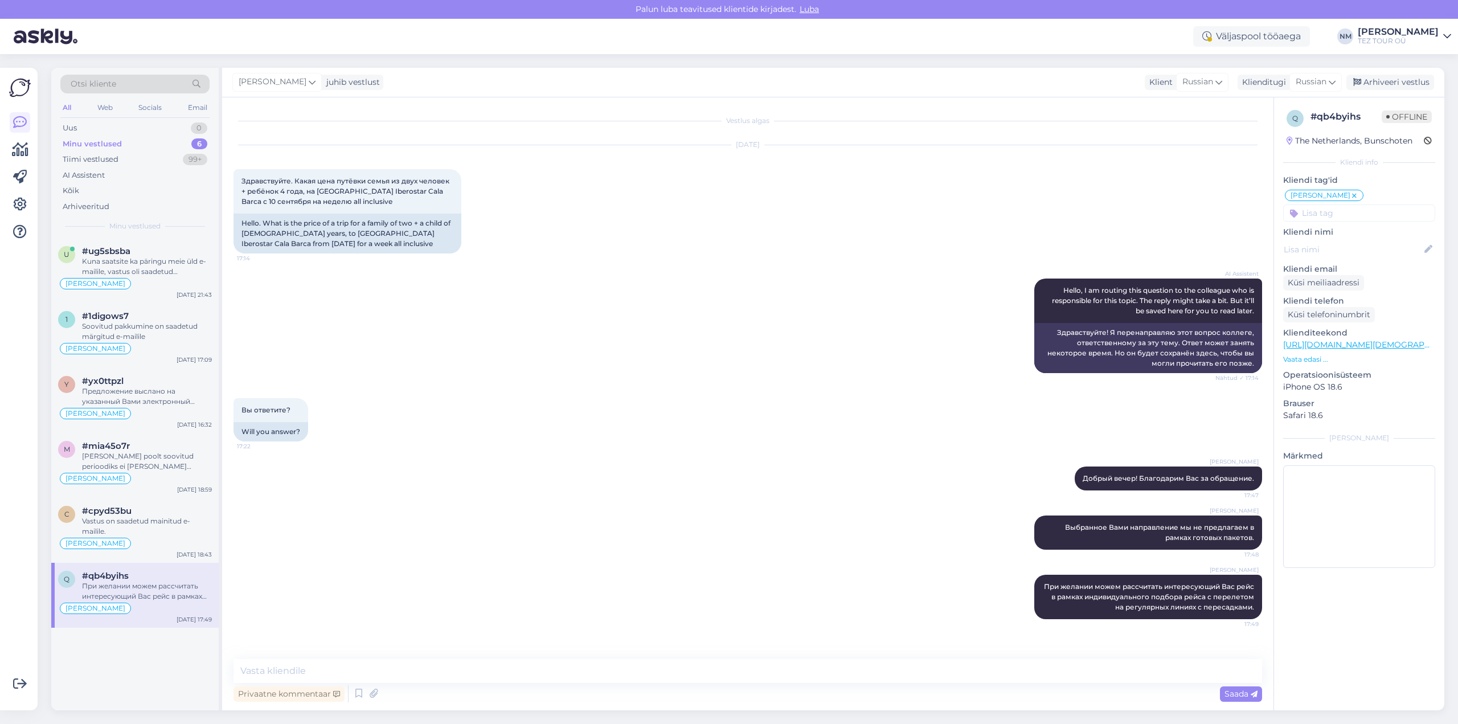
drag, startPoint x: 1390, startPoint y: 81, endPoint x: 1365, endPoint y: 101, distance: 31.7
click at [1390, 81] on div "Arhiveeri vestlus" at bounding box center [1390, 82] width 88 height 15
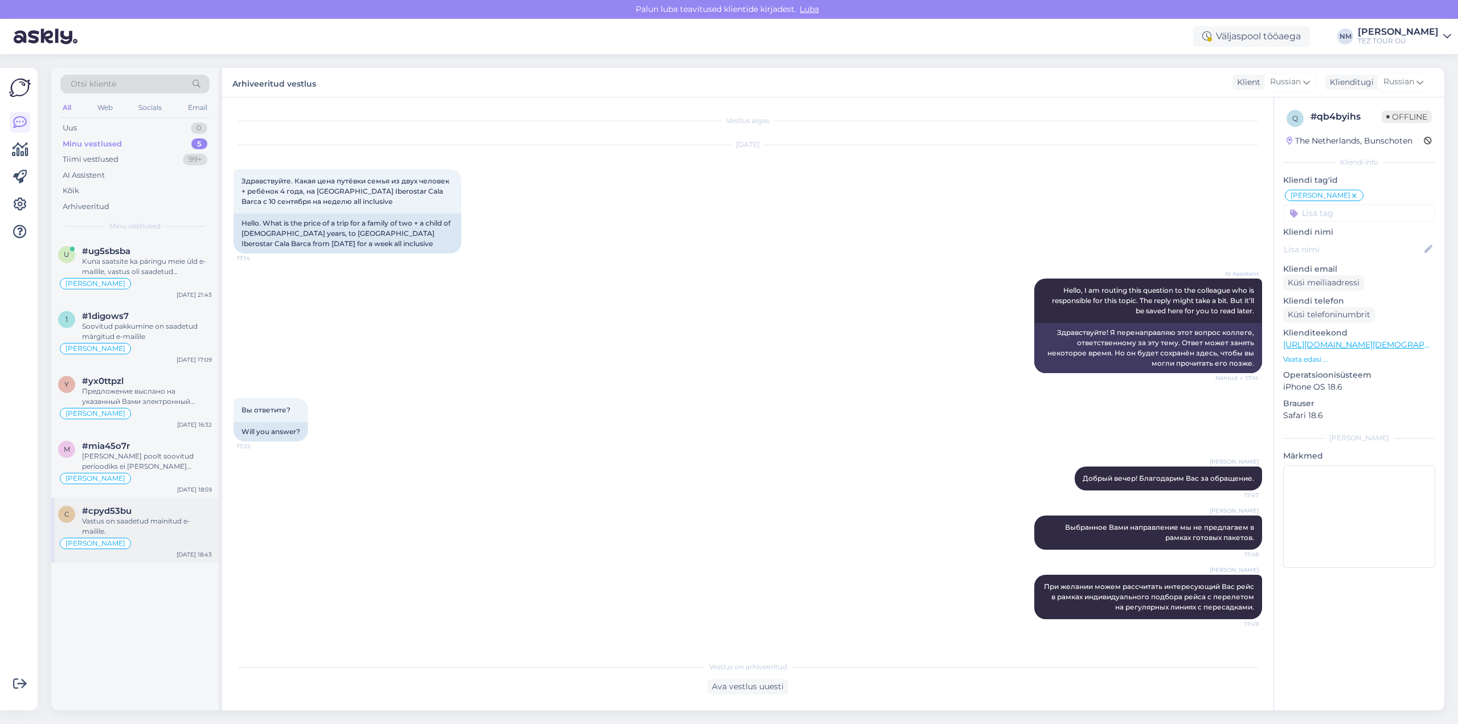
click at [141, 520] on div "Vastus on saadetud mainitud e-mailile." at bounding box center [147, 526] width 130 height 21
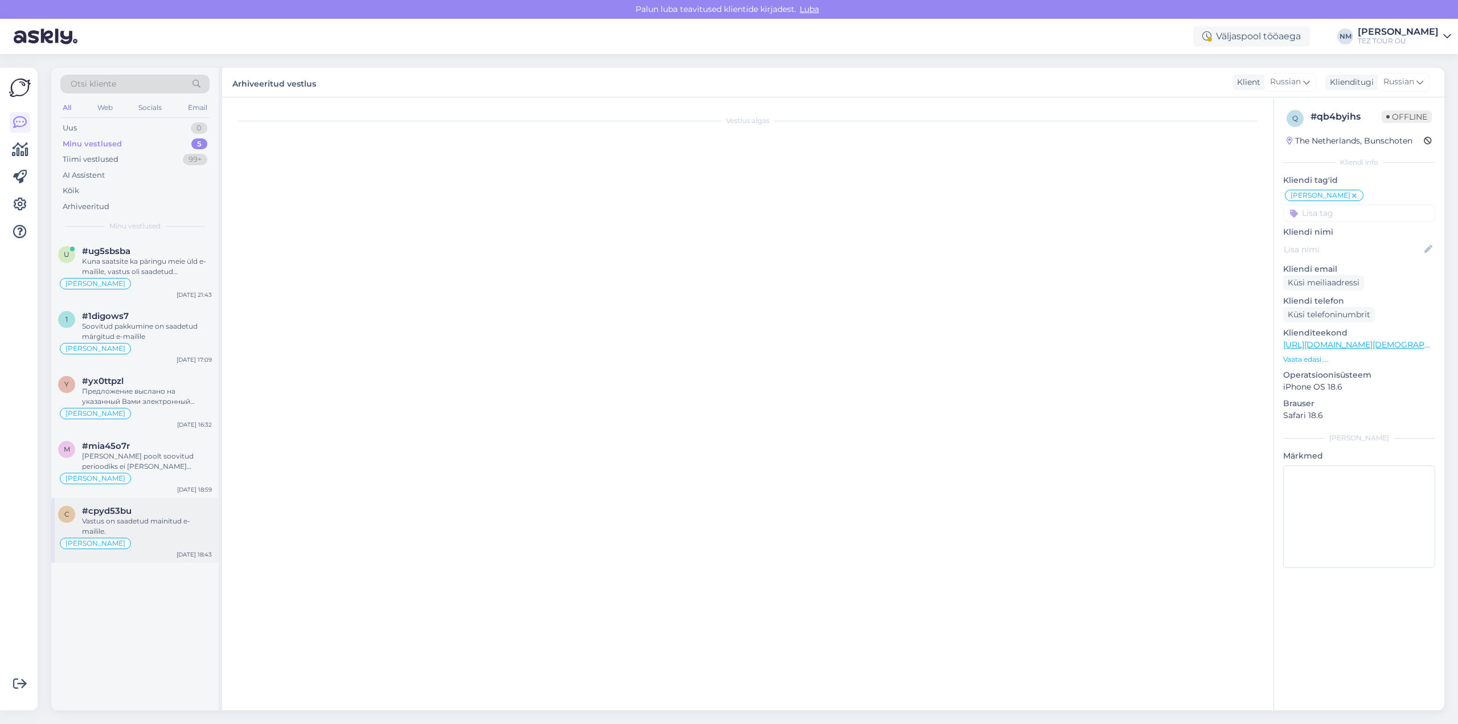
scroll to position [388, 0]
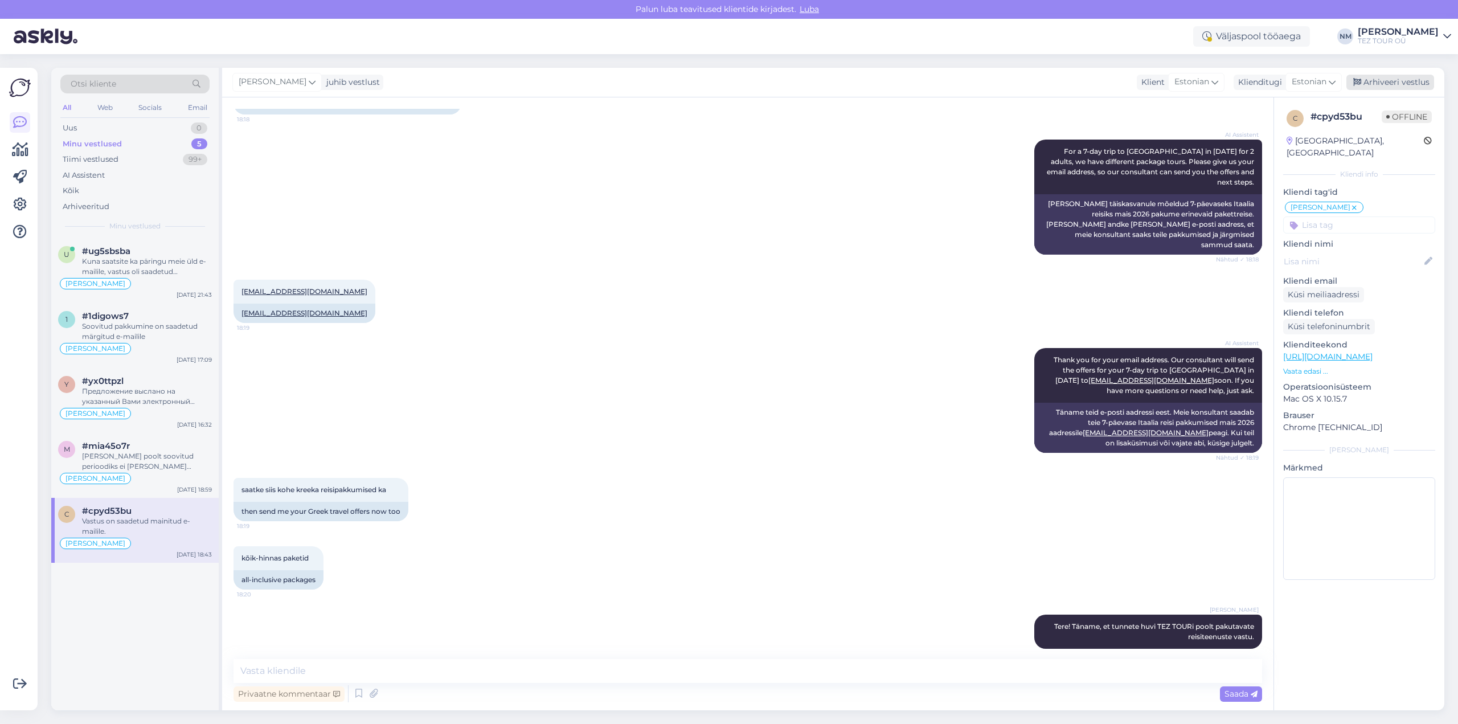
click at [1383, 82] on div "Arhiveeri vestlus" at bounding box center [1390, 82] width 88 height 15
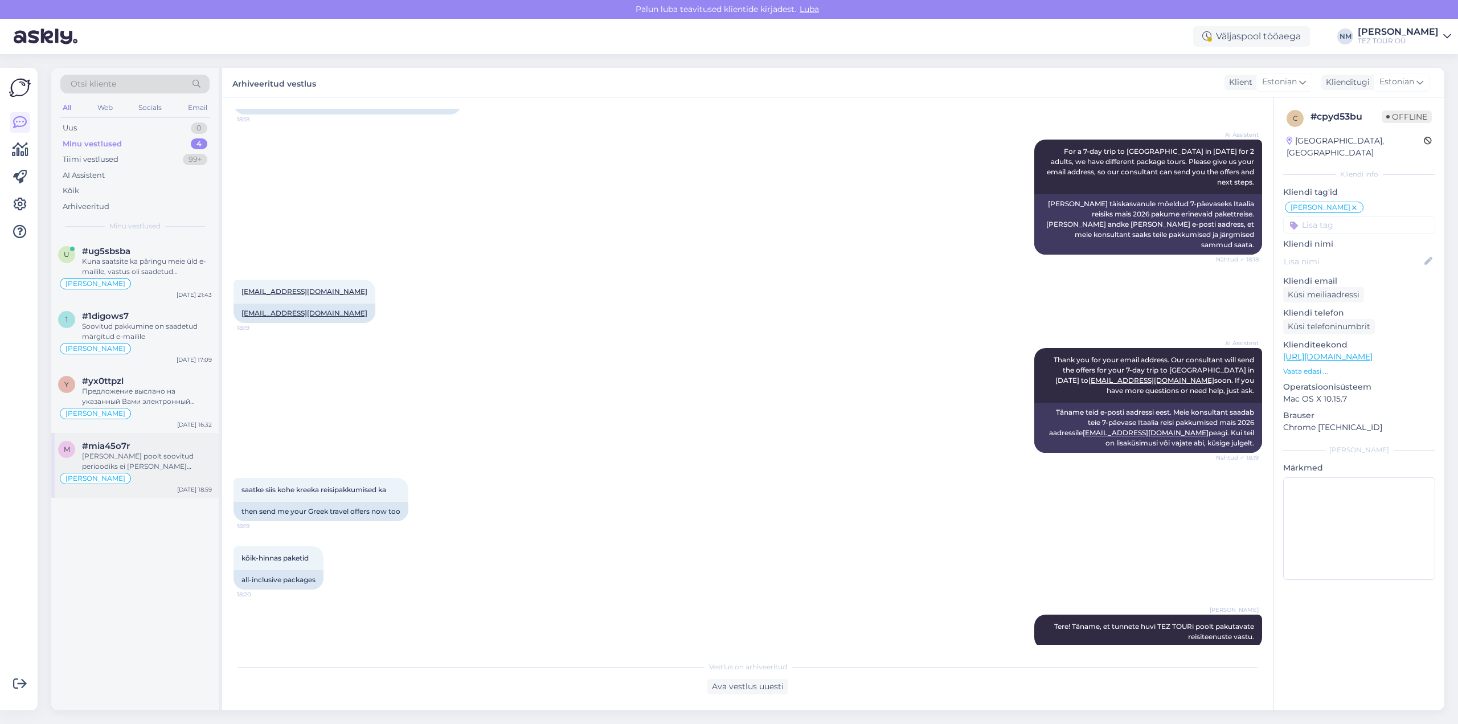
click at [154, 458] on div "[PERSON_NAME] poolt soovitud perioodiks ei [PERSON_NAME] kahjuks enam edasi-tag…" at bounding box center [147, 461] width 130 height 21
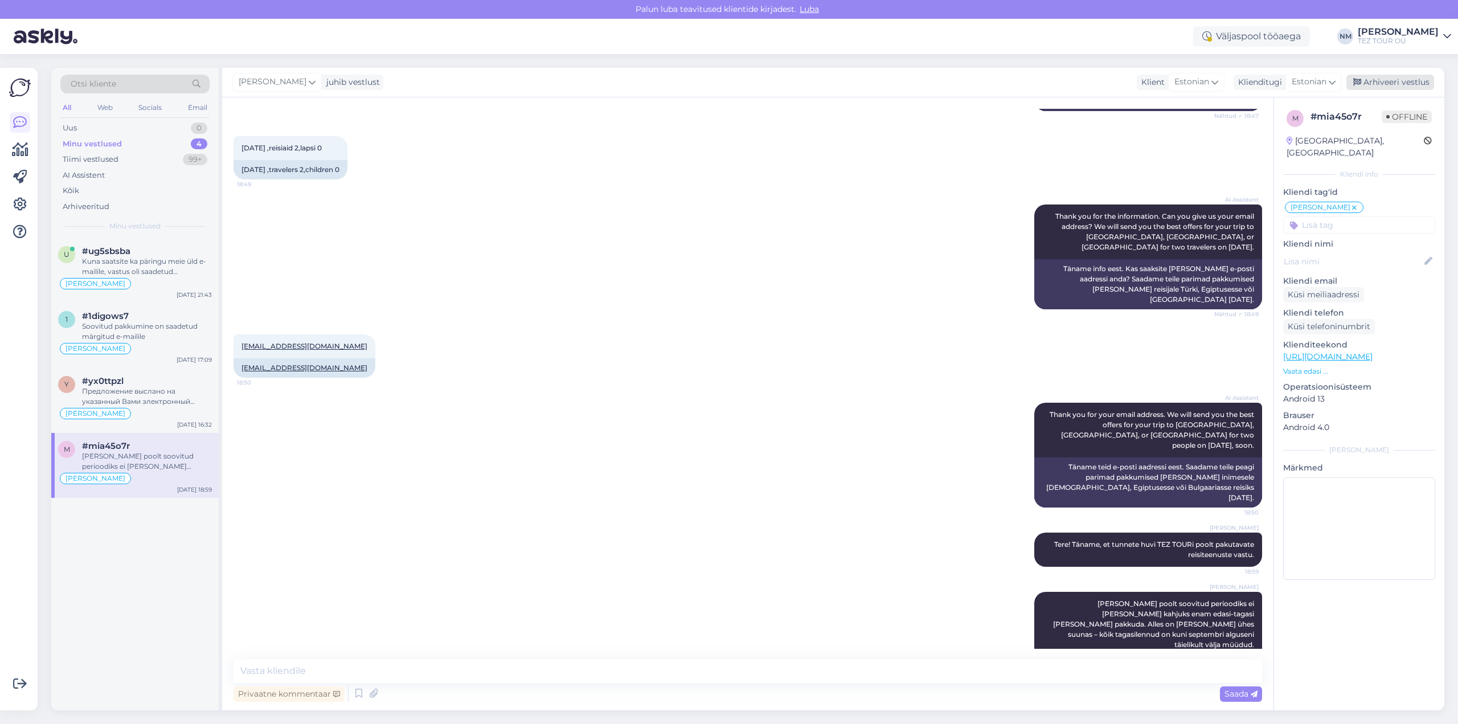
click at [1399, 81] on div "Arhiveeri vestlus" at bounding box center [1390, 82] width 88 height 15
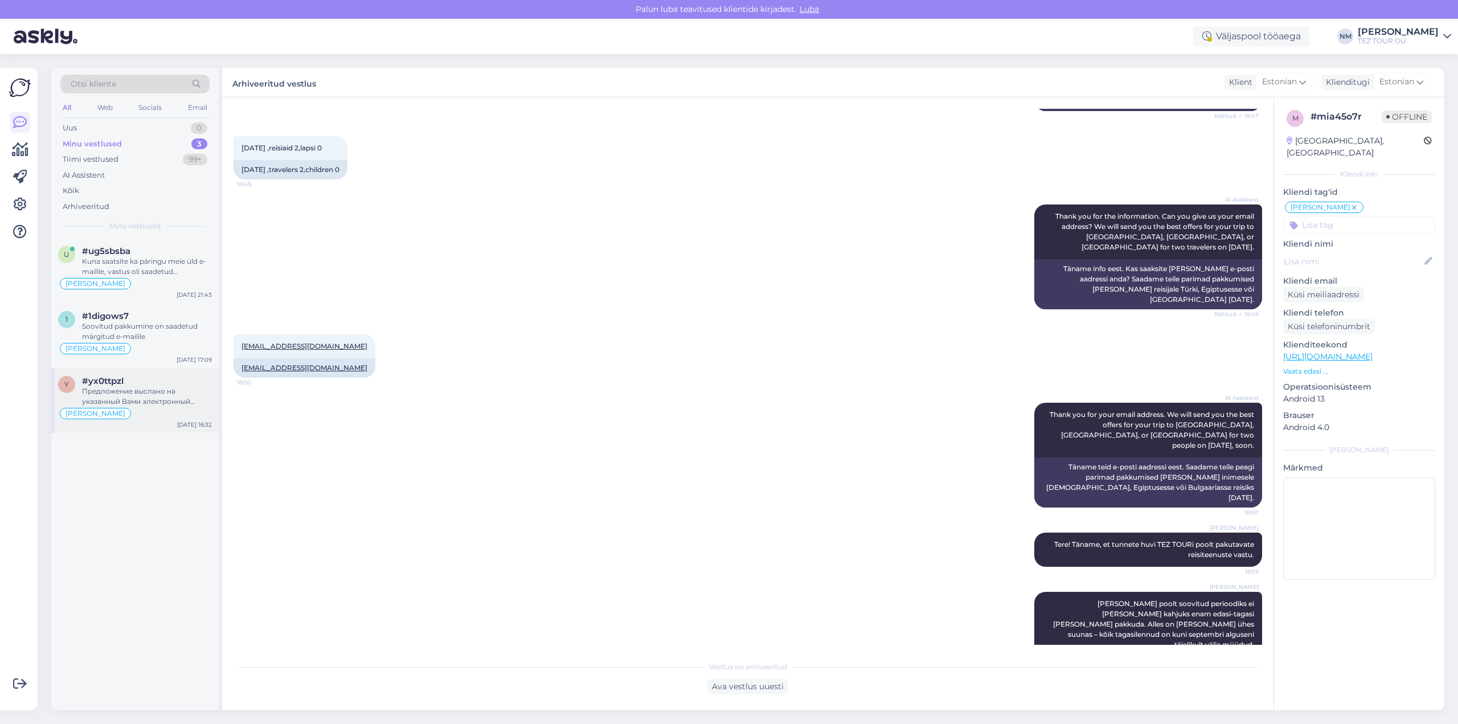
click at [157, 395] on div "Предложение выслано на указанный Вами электронный адрес." at bounding box center [147, 396] width 130 height 21
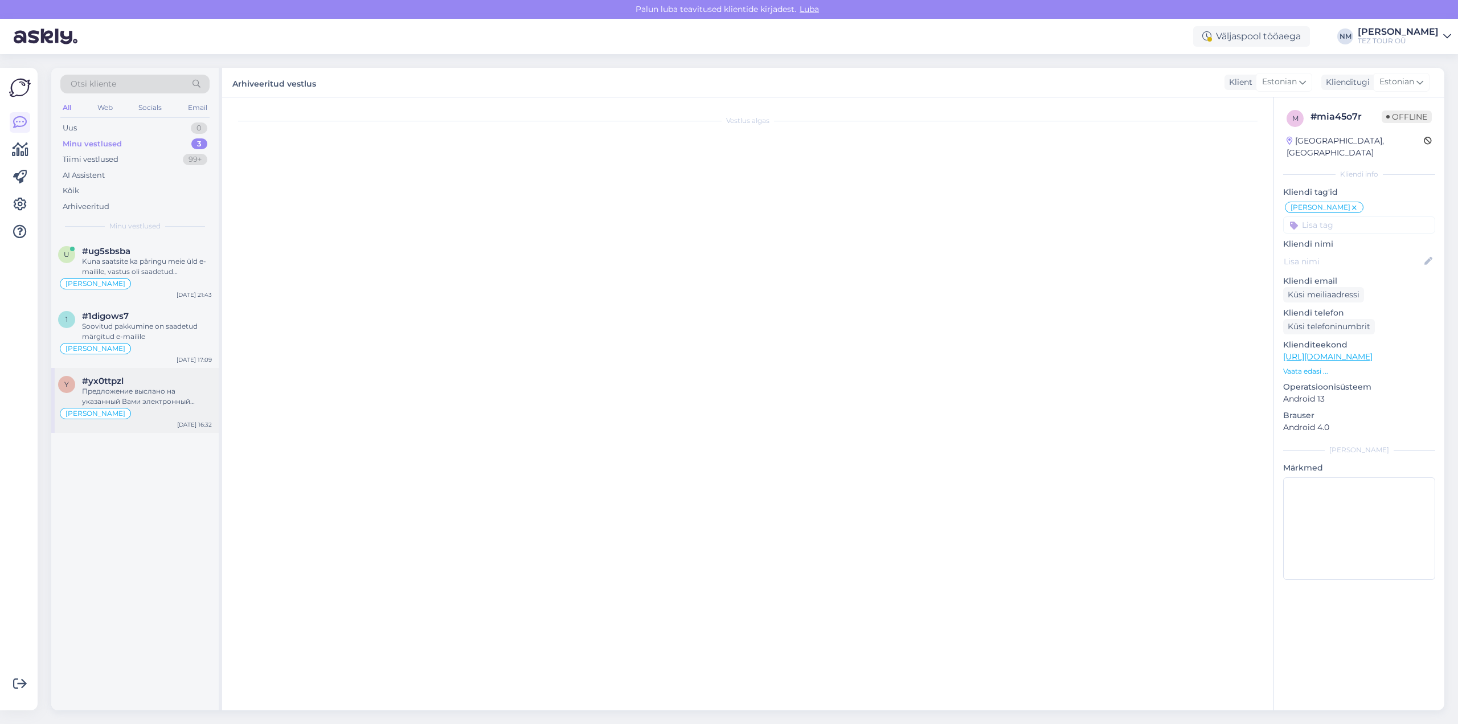
scroll to position [617, 0]
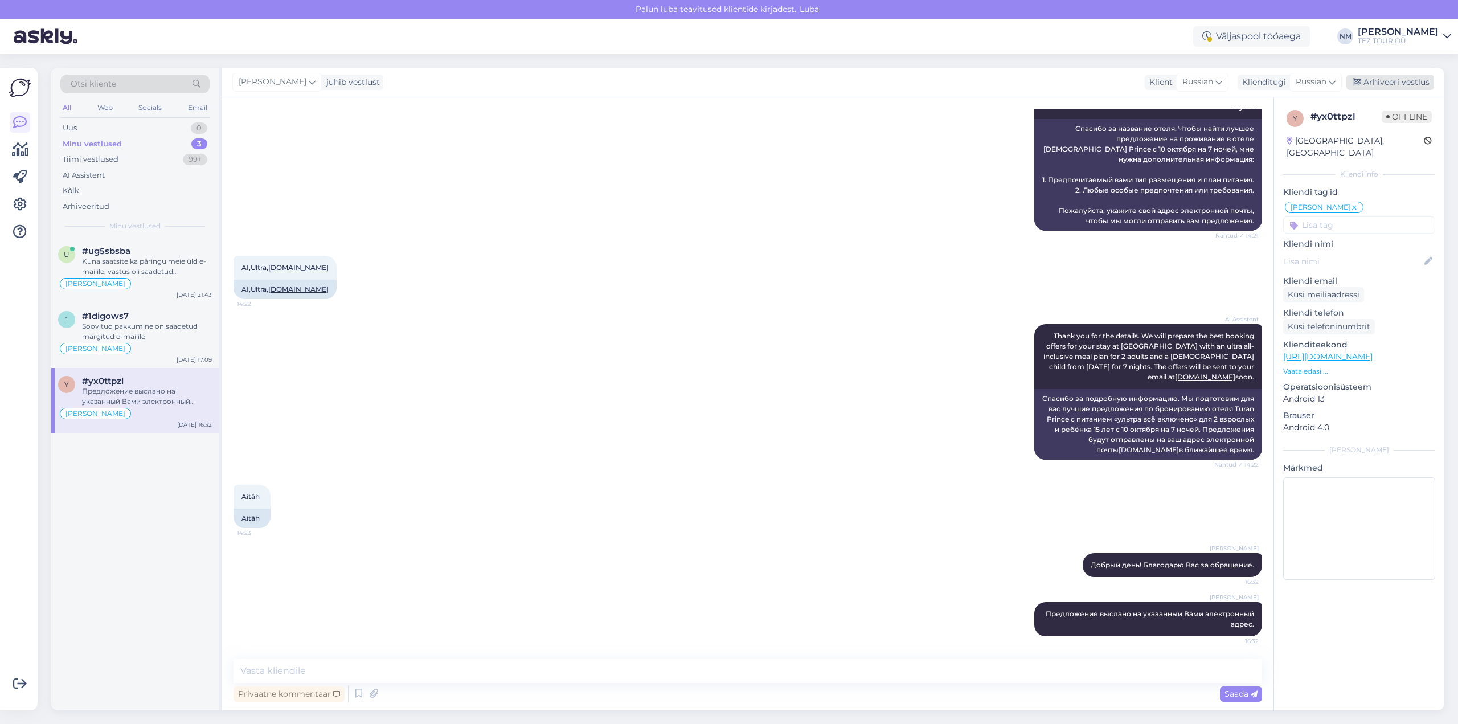
click at [1389, 84] on div "Arhiveeri vestlus" at bounding box center [1390, 82] width 88 height 15
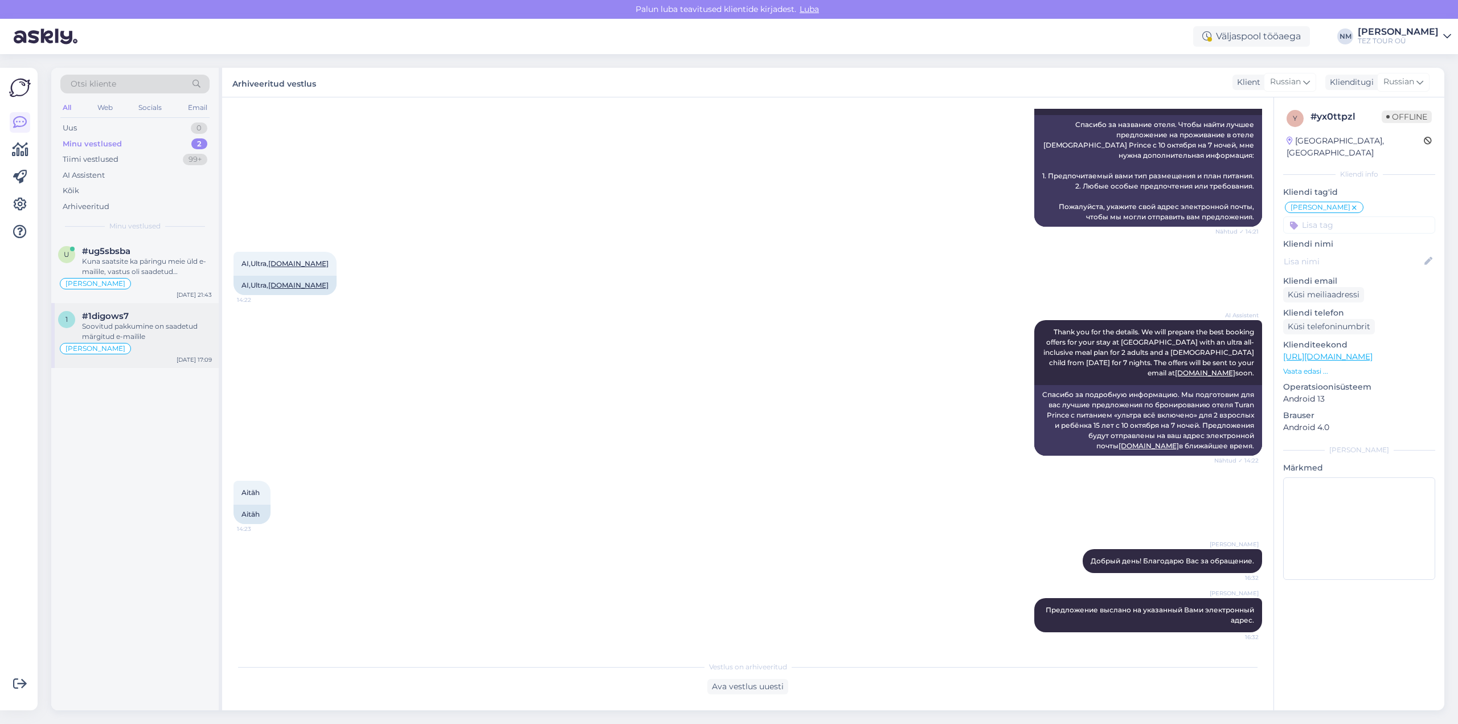
click at [125, 329] on div "Soovitud pakkumine on saadetud märgitud e-mailile" at bounding box center [147, 331] width 130 height 21
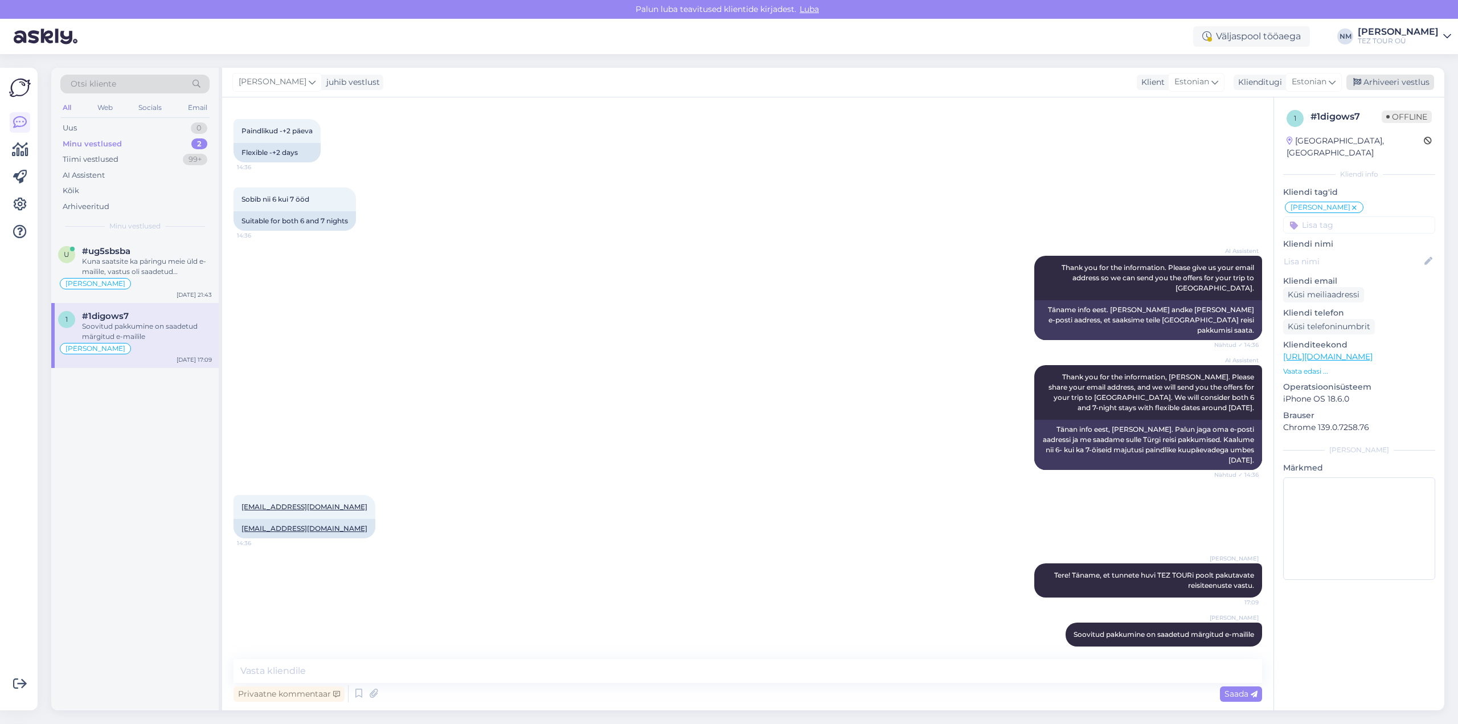
click at [1395, 84] on div "Arhiveeri vestlus" at bounding box center [1390, 82] width 88 height 15
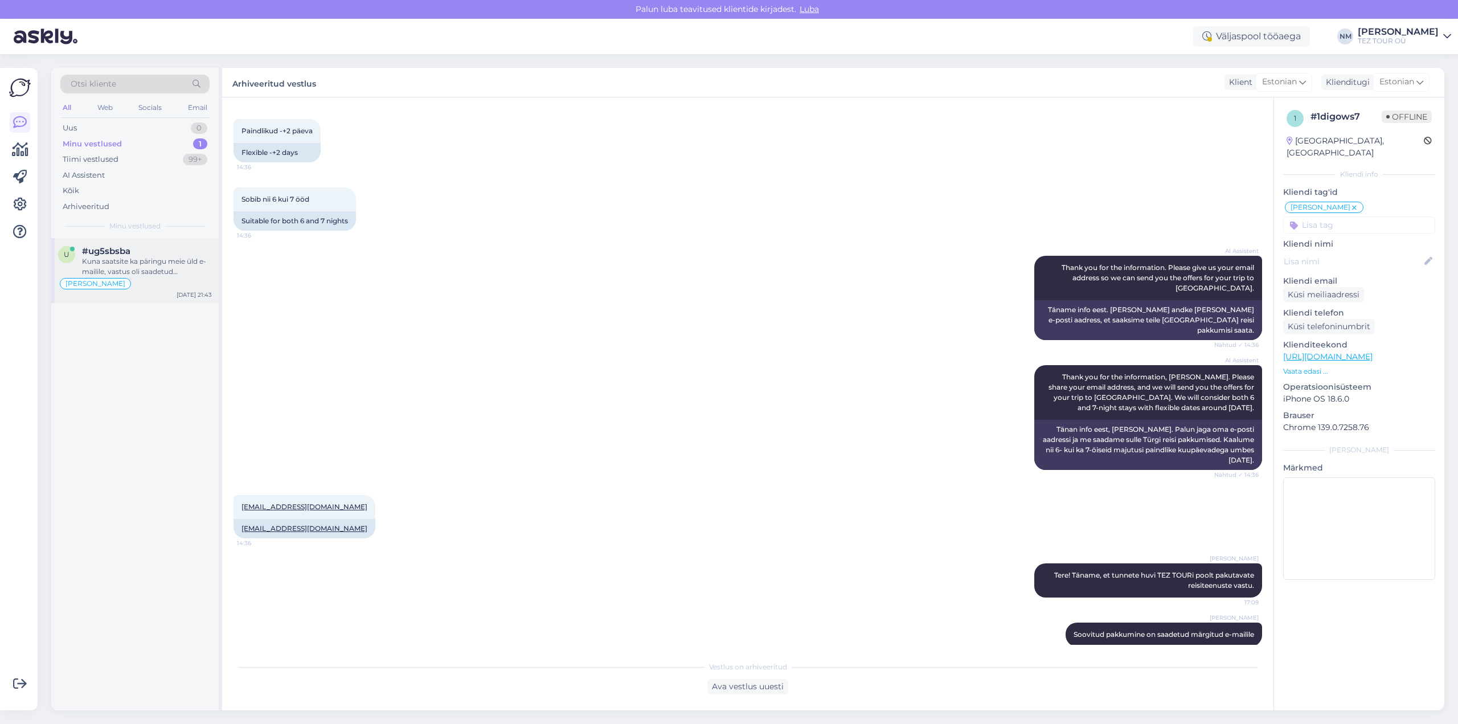
click at [125, 252] on span "#ug5sbsba" at bounding box center [106, 251] width 48 height 10
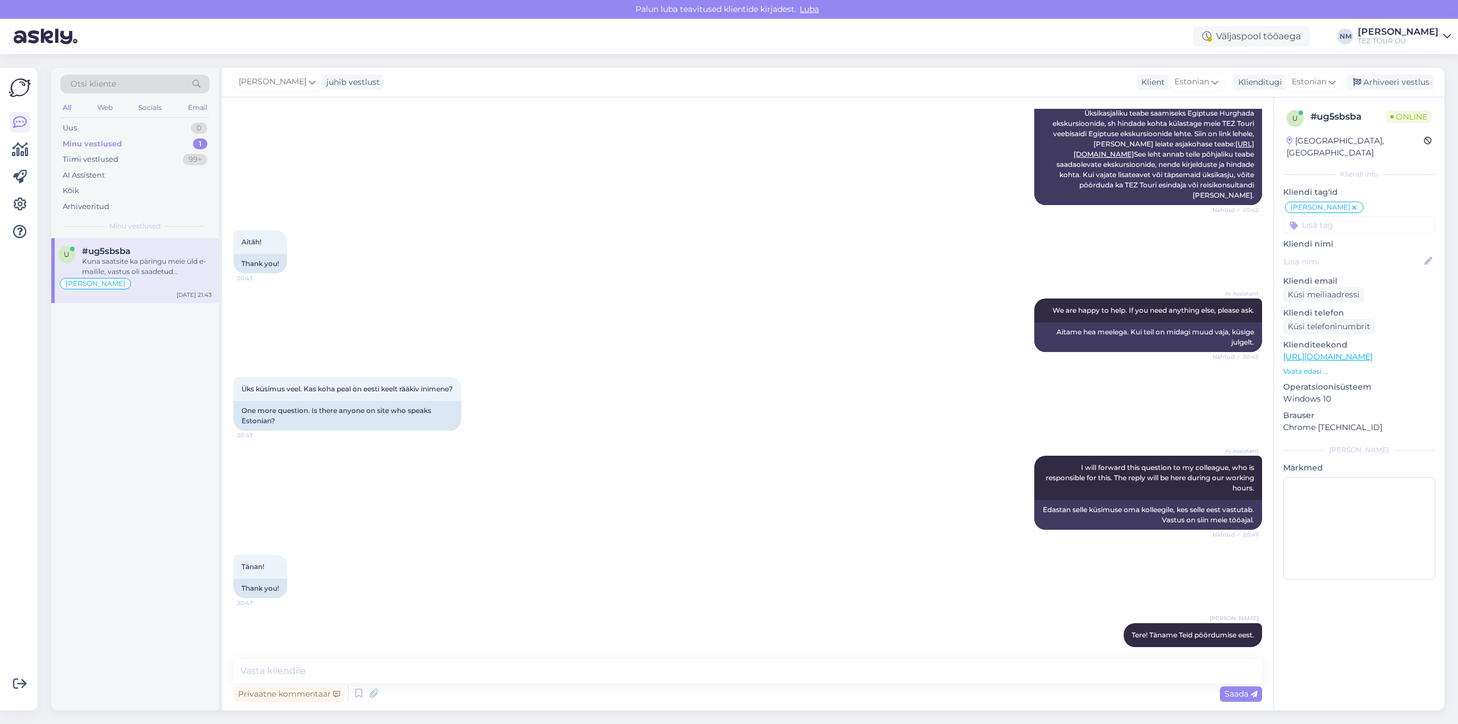
scroll to position [402, 0]
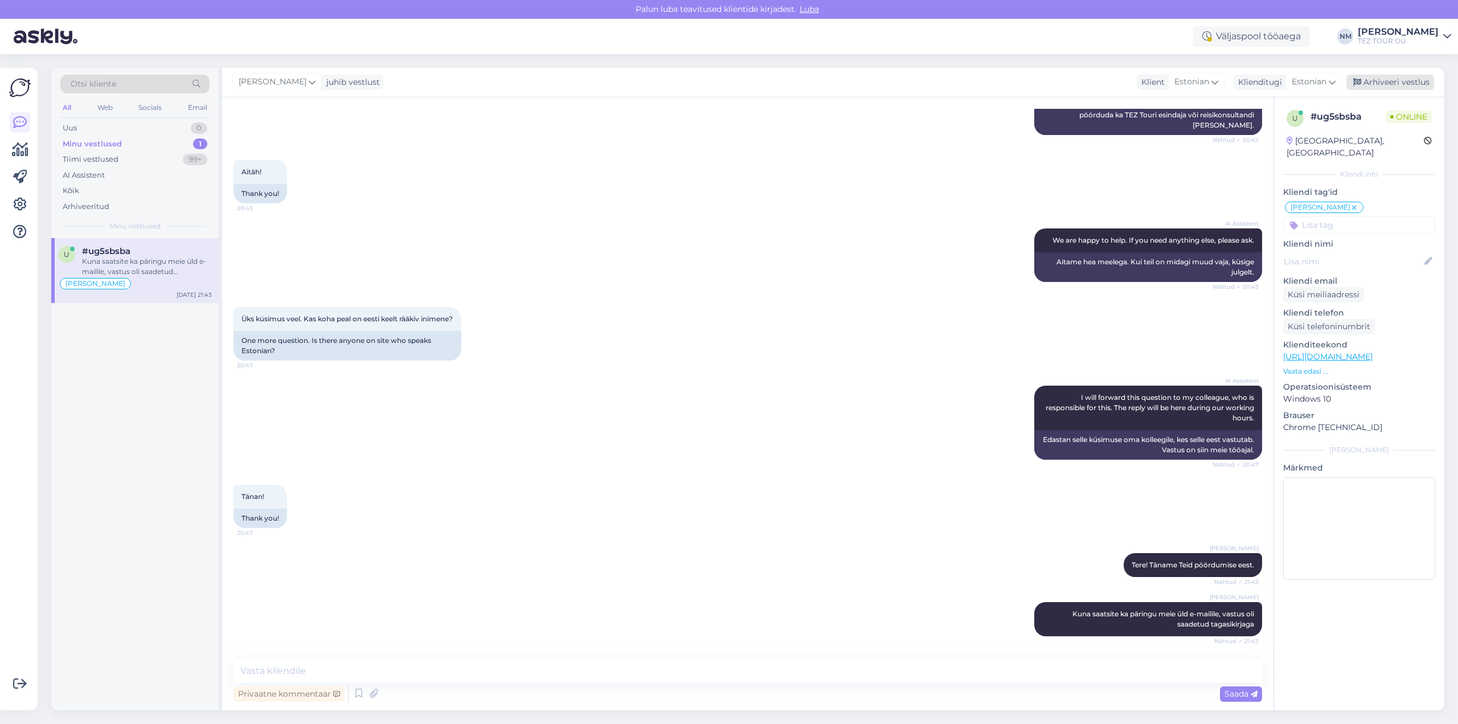
click at [1392, 81] on div "Arhiveeri vestlus" at bounding box center [1390, 82] width 88 height 15
